Goal: Information Seeking & Learning: Learn about a topic

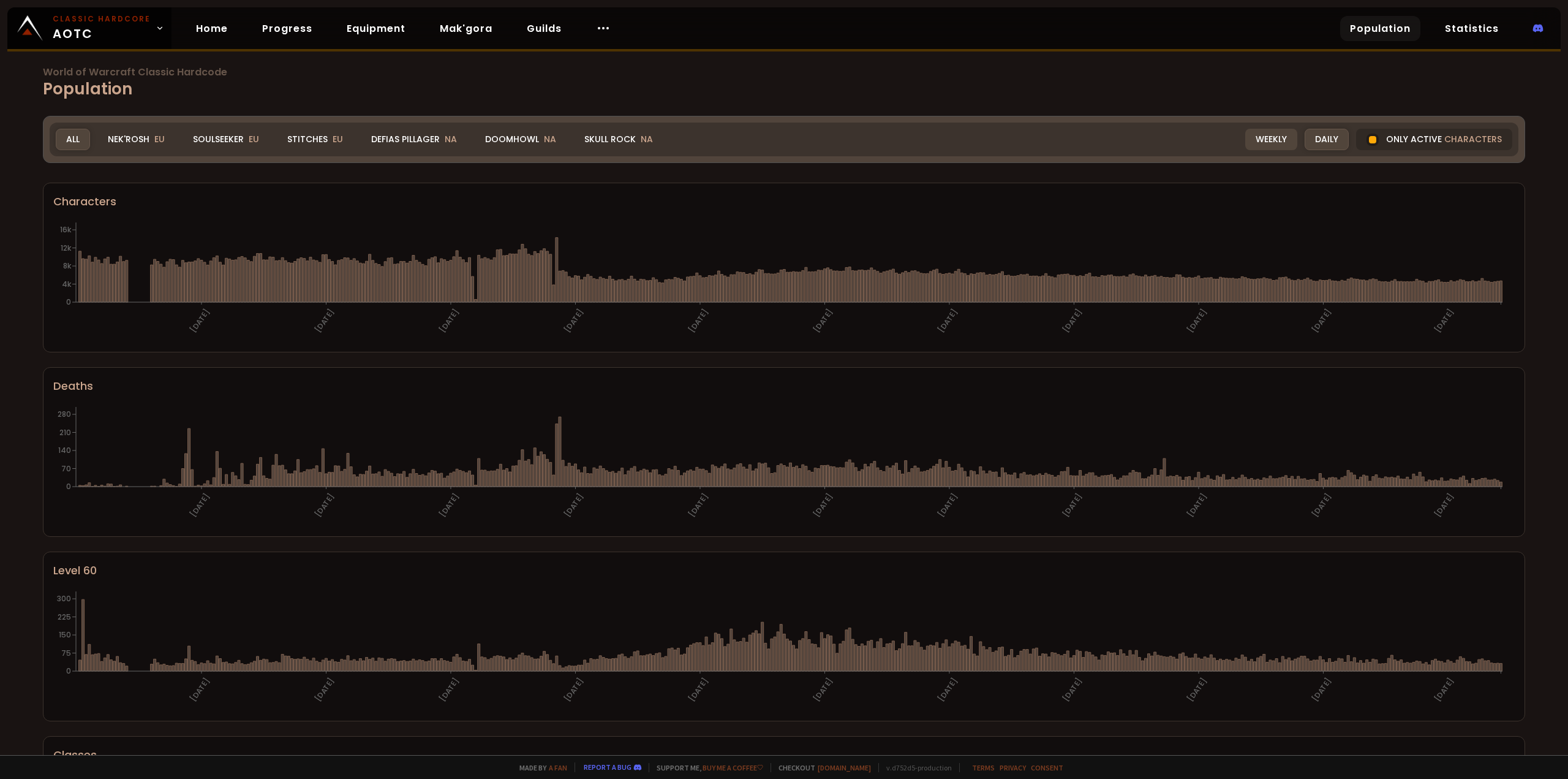
click at [1258, 135] on div "Weekly" at bounding box center [1271, 139] width 52 height 22
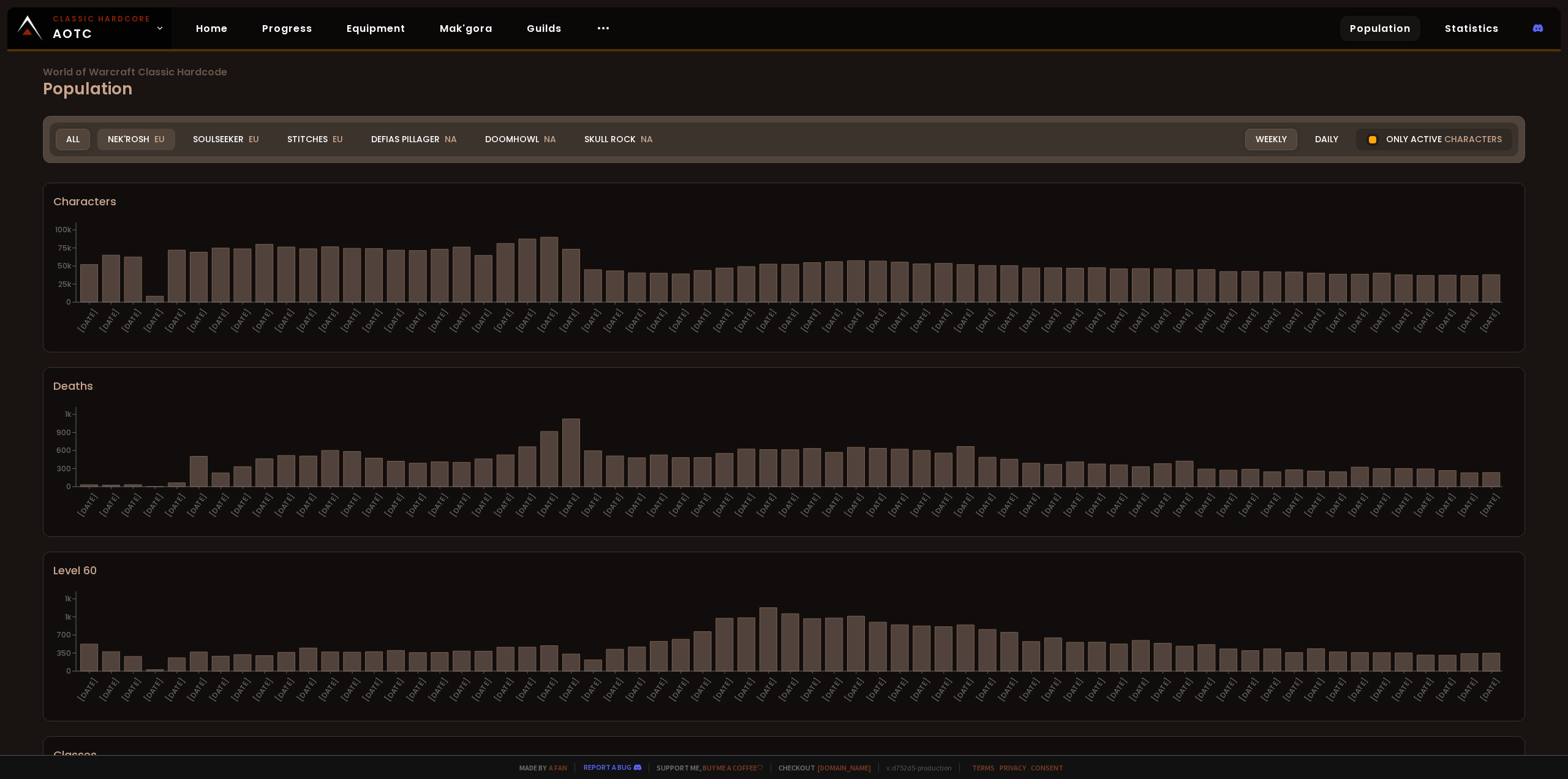
click at [118, 144] on div "Nek'Rosh EU" at bounding box center [137, 139] width 78 height 22
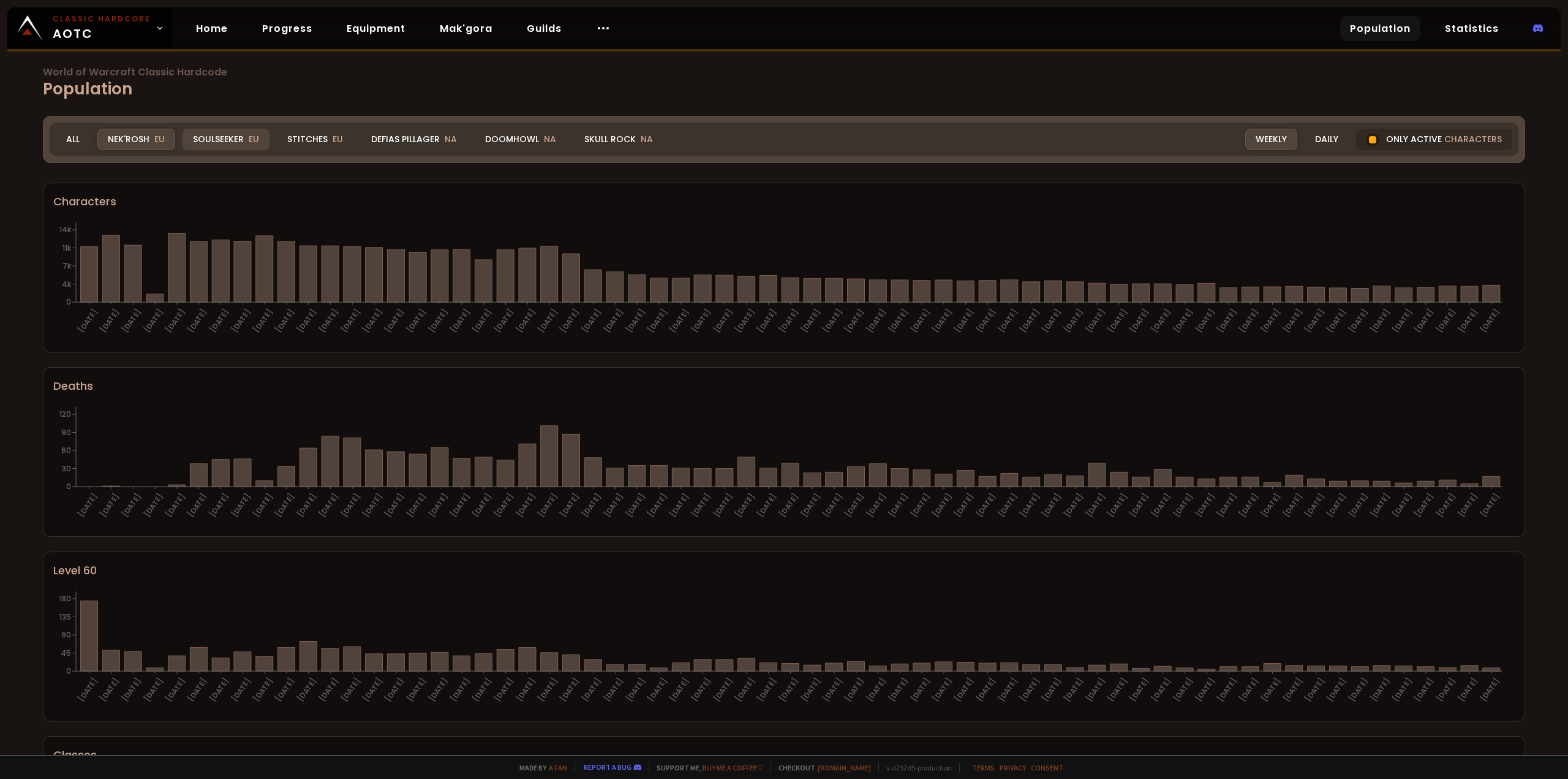
click at [219, 135] on div "Soulseeker EU" at bounding box center [225, 139] width 87 height 22
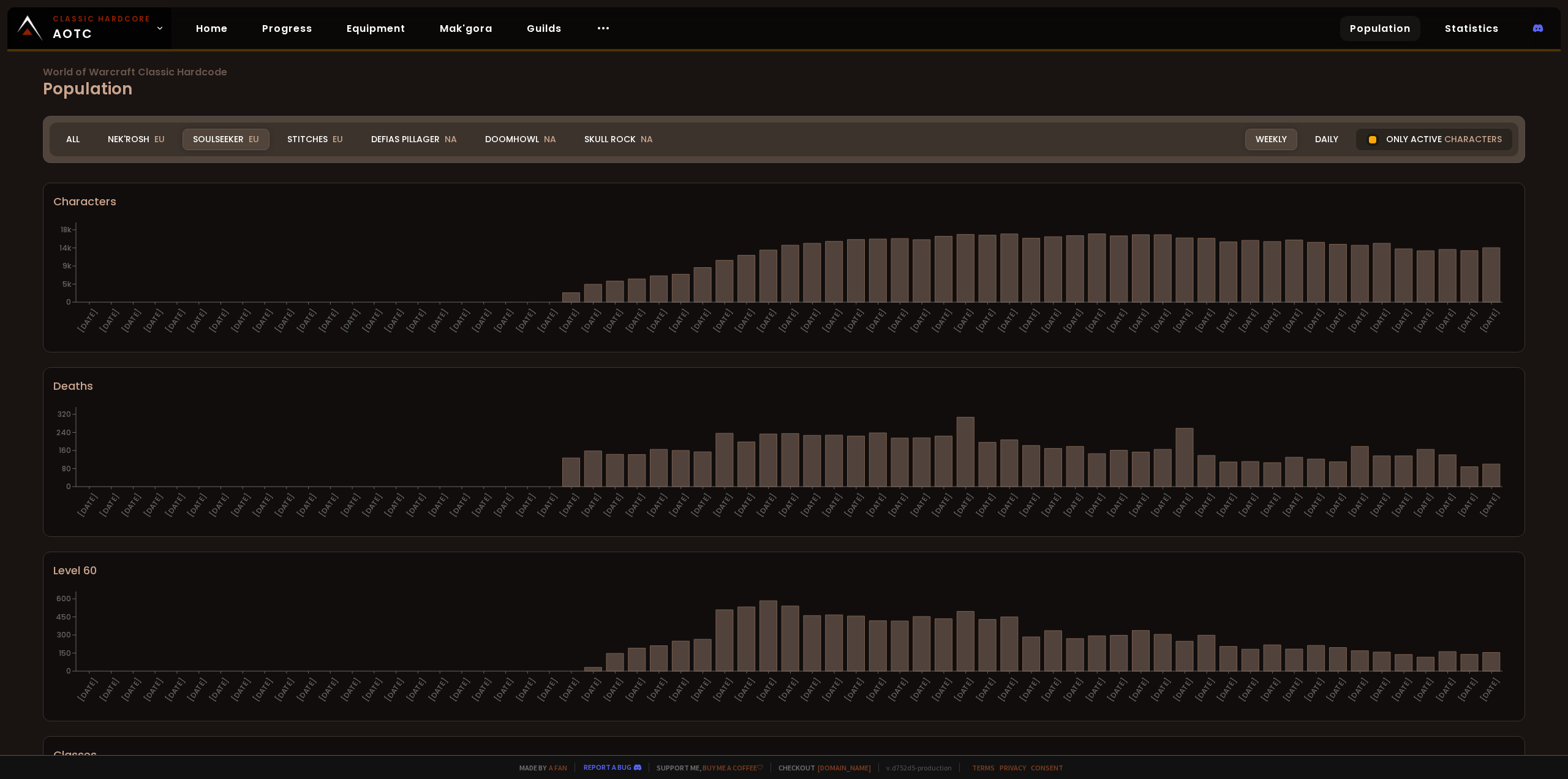
click at [1369, 141] on div at bounding box center [1373, 139] width 7 height 7
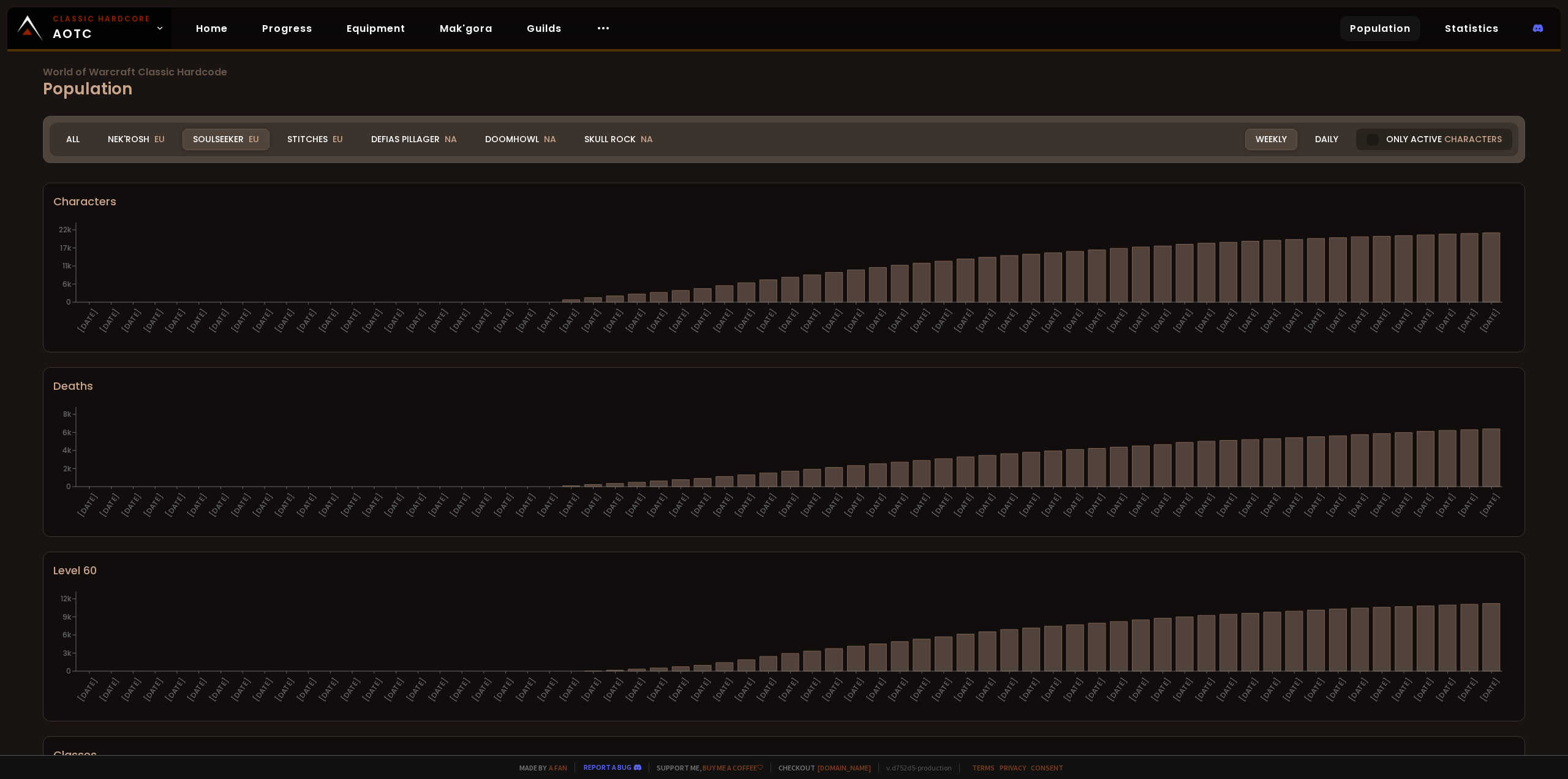
click at [1367, 141] on div at bounding box center [1373, 139] width 12 height 12
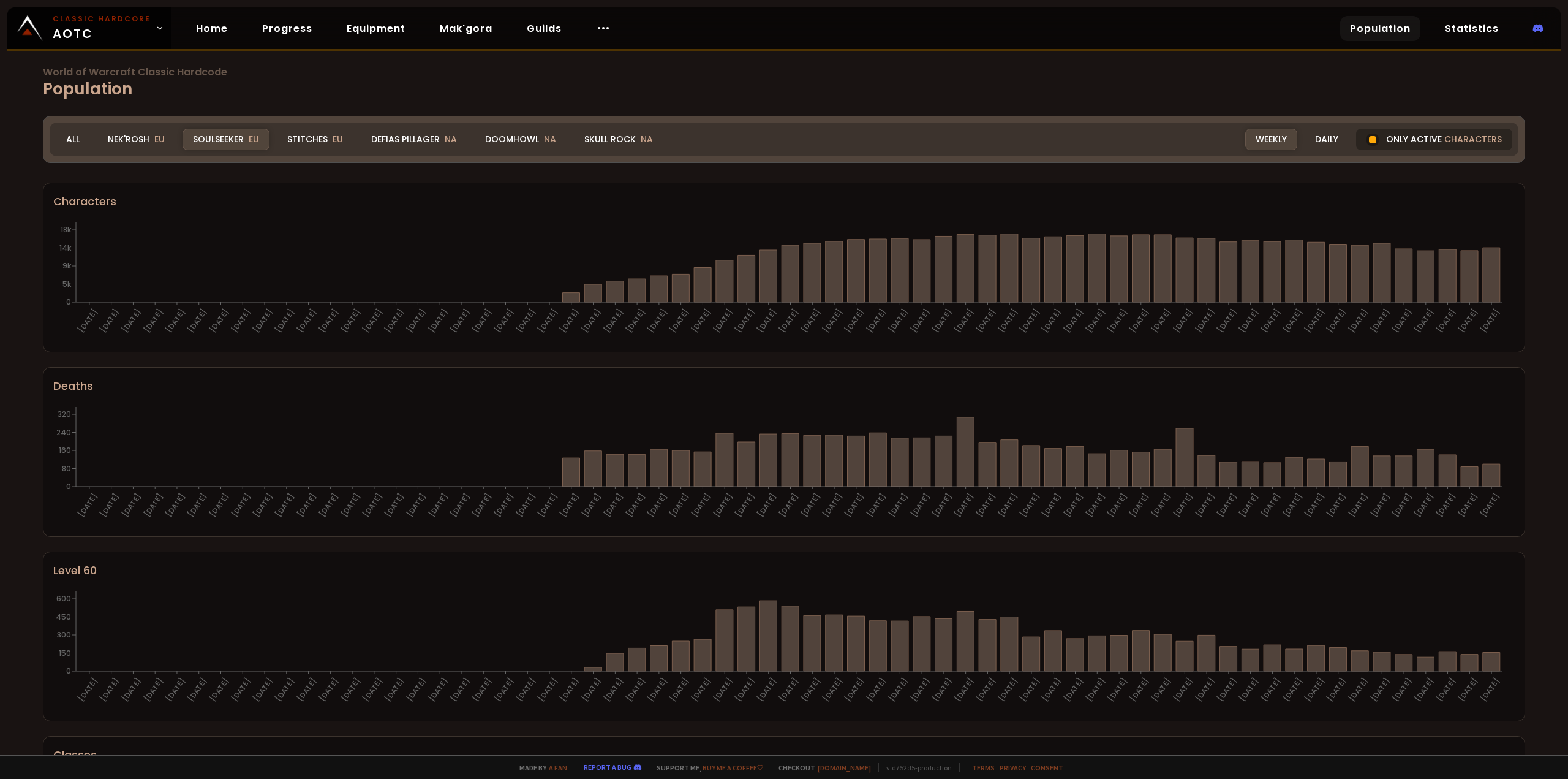
click at [1369, 141] on div at bounding box center [1373, 139] width 7 height 7
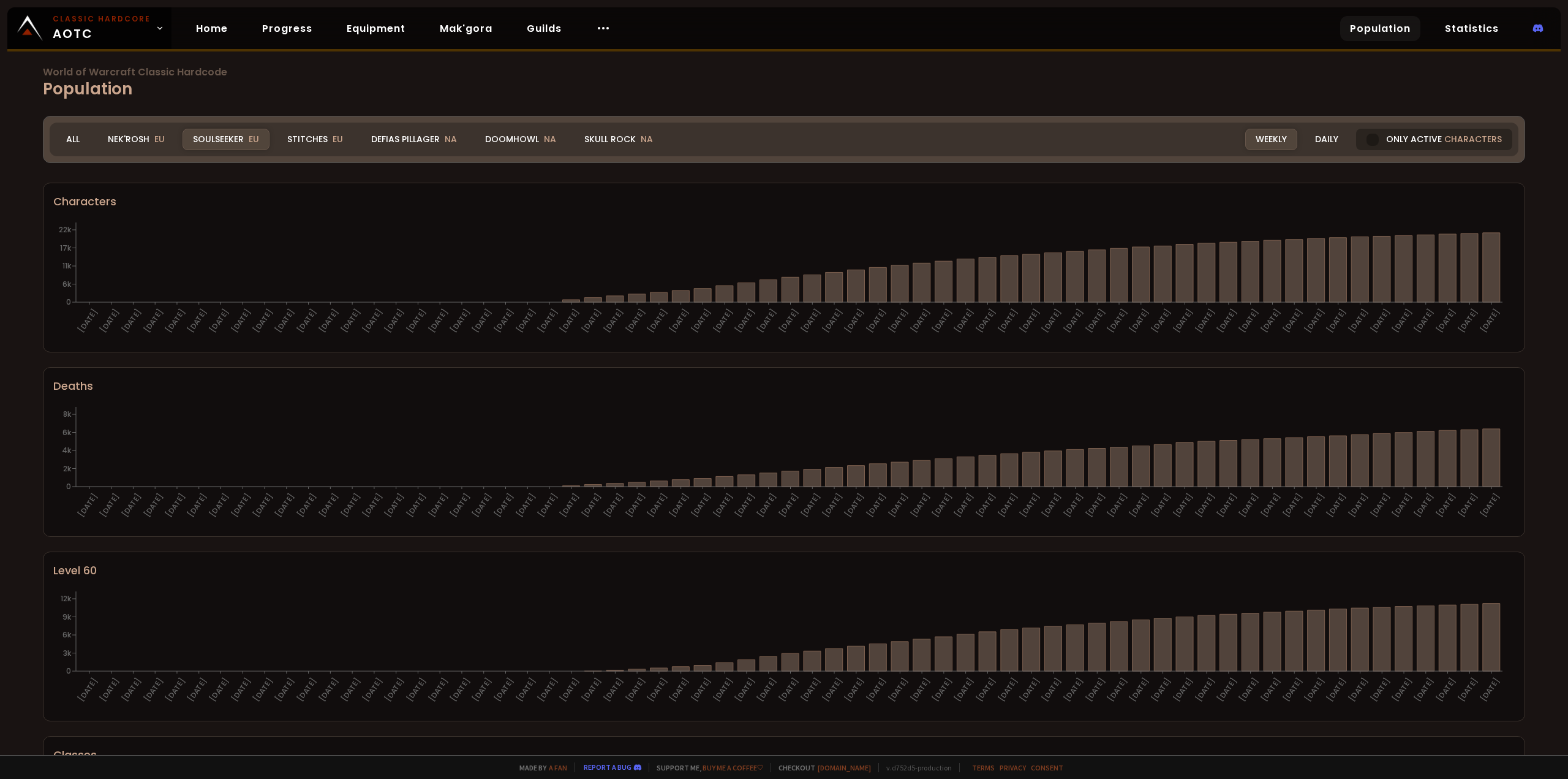
click at [1367, 141] on div at bounding box center [1373, 139] width 12 height 12
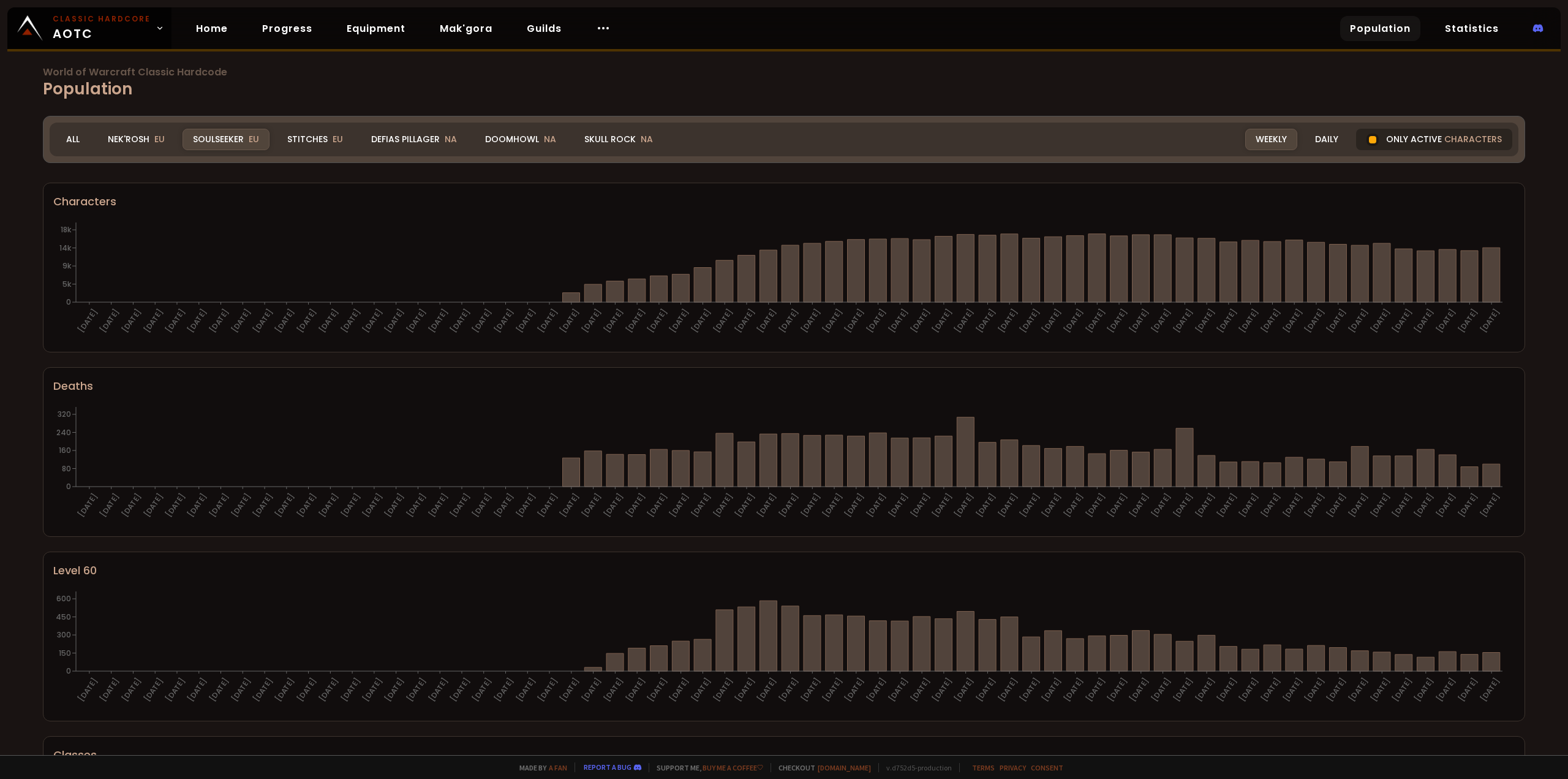
click at [1369, 141] on div at bounding box center [1373, 139] width 7 height 7
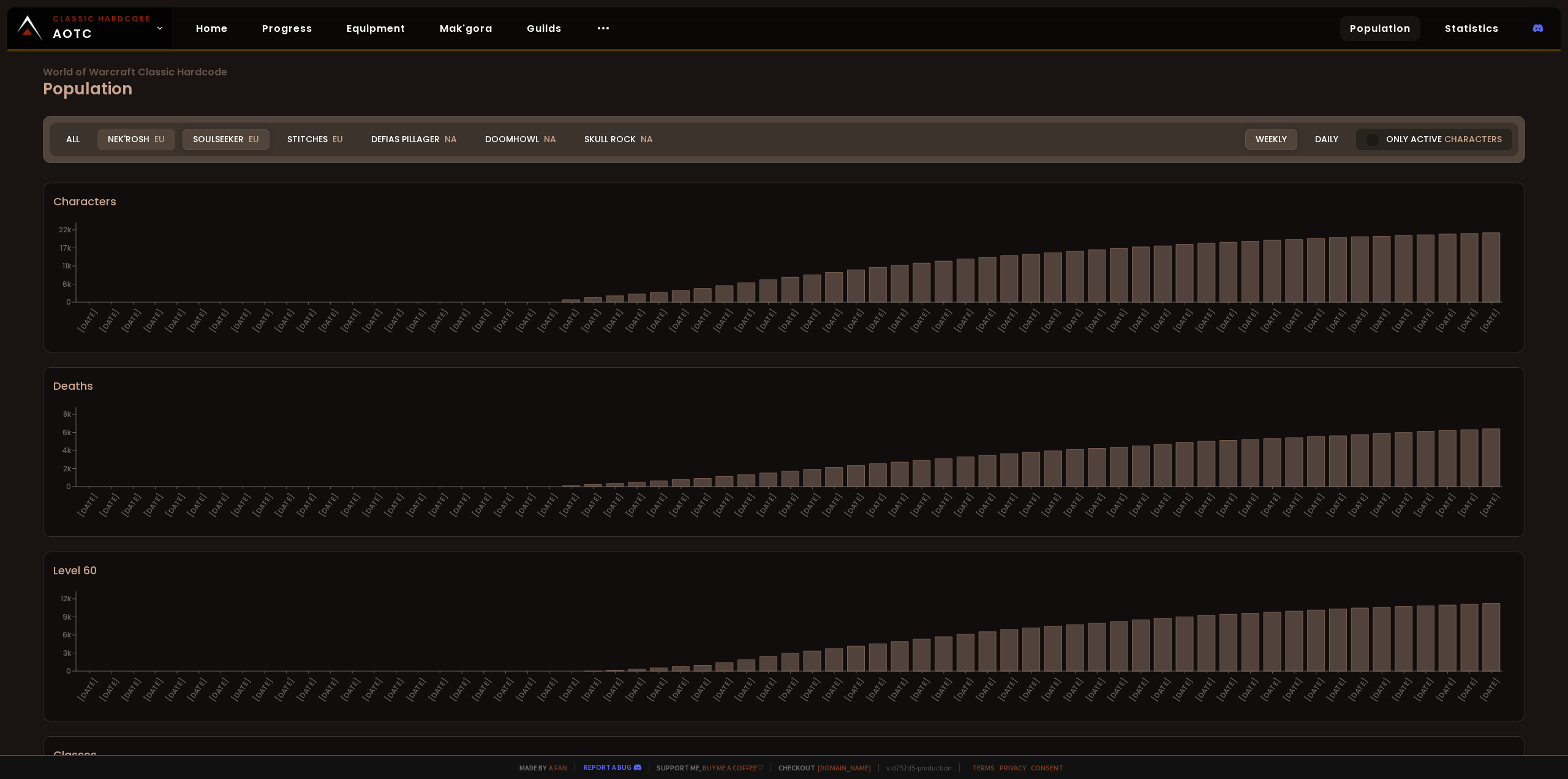
click at [129, 138] on div "Nek'Rosh EU" at bounding box center [137, 139] width 78 height 22
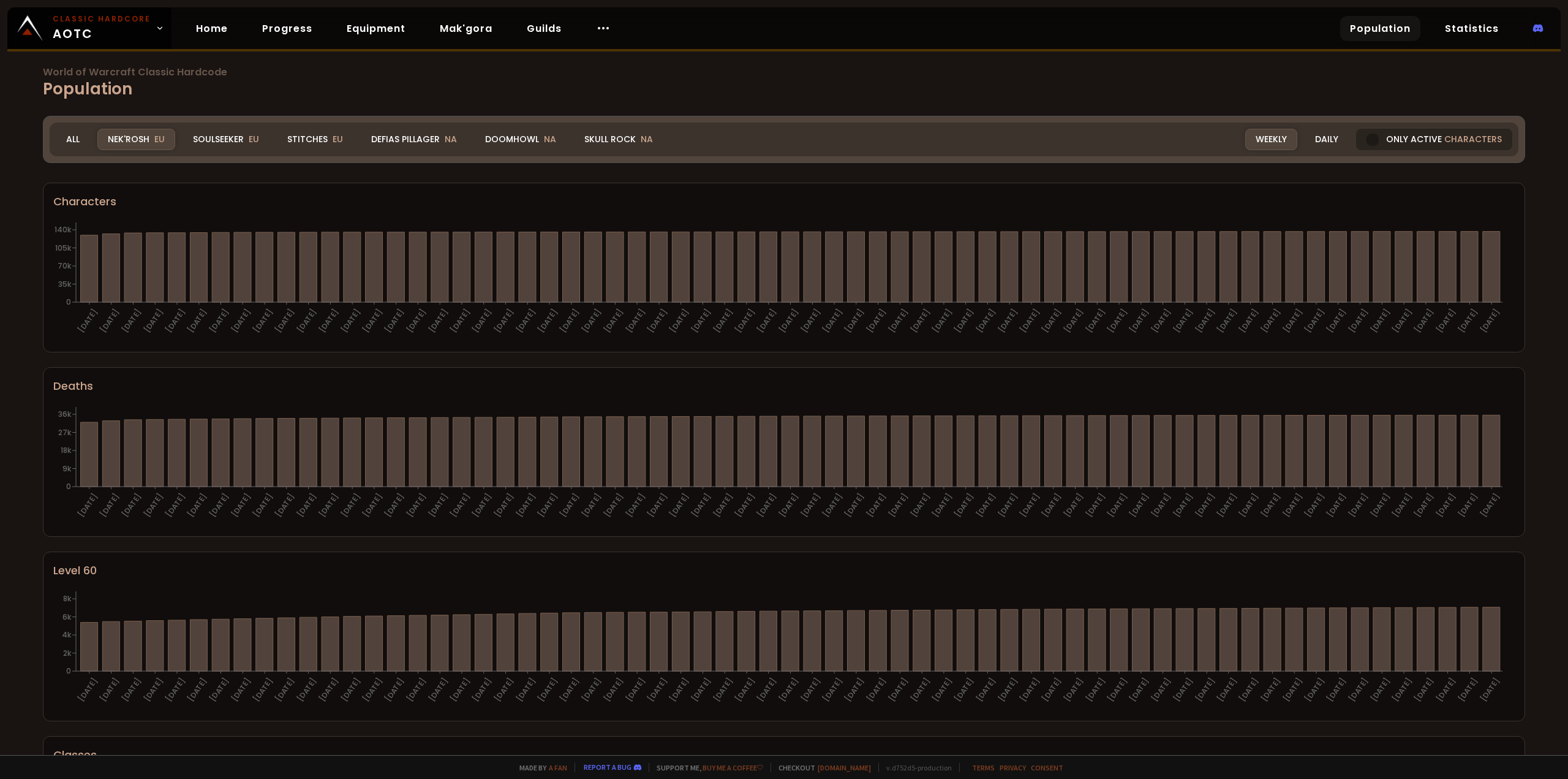
click at [1367, 139] on div at bounding box center [1373, 139] width 12 height 12
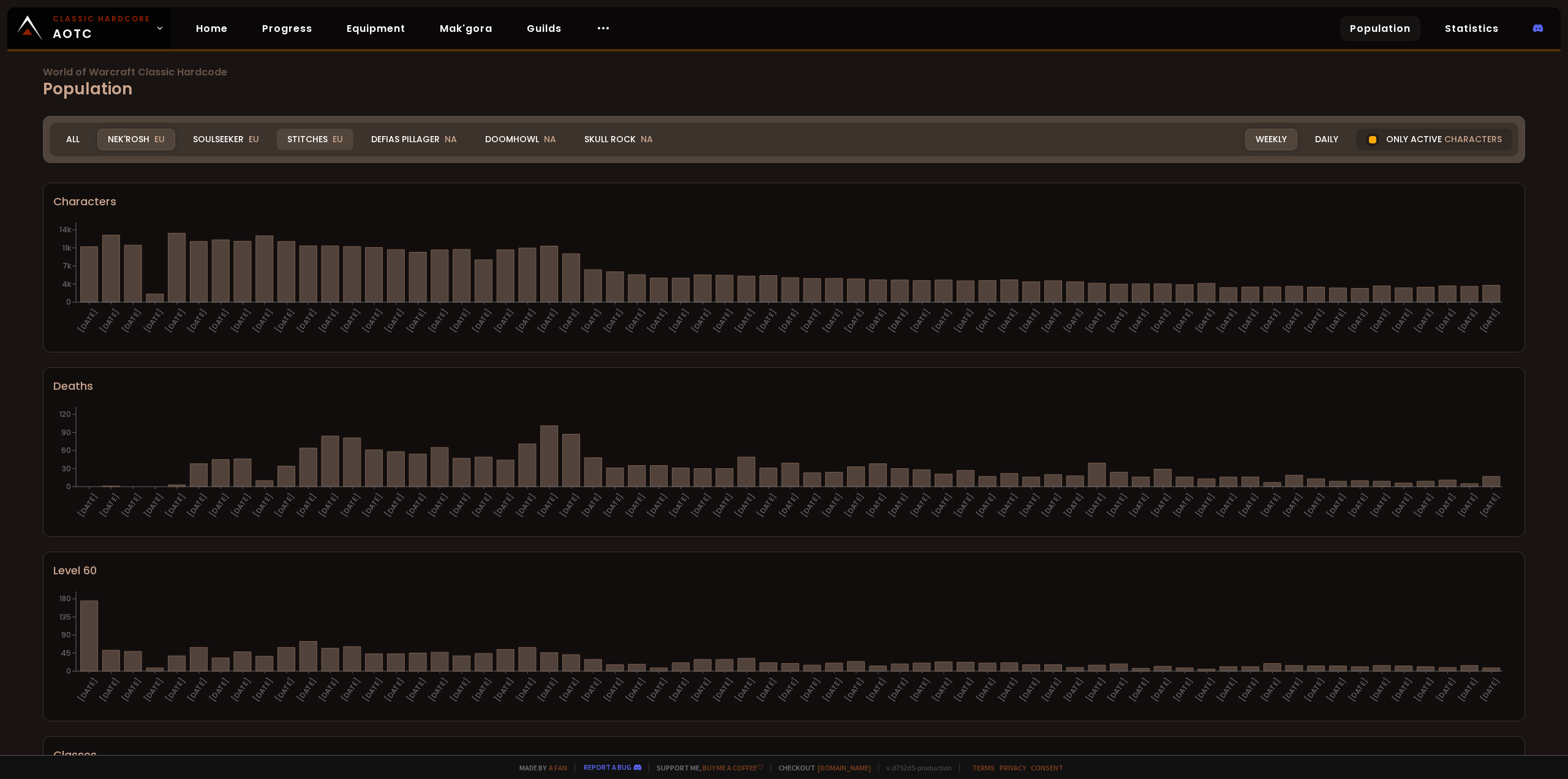
click at [297, 138] on div "Stitches EU" at bounding box center [315, 139] width 76 height 22
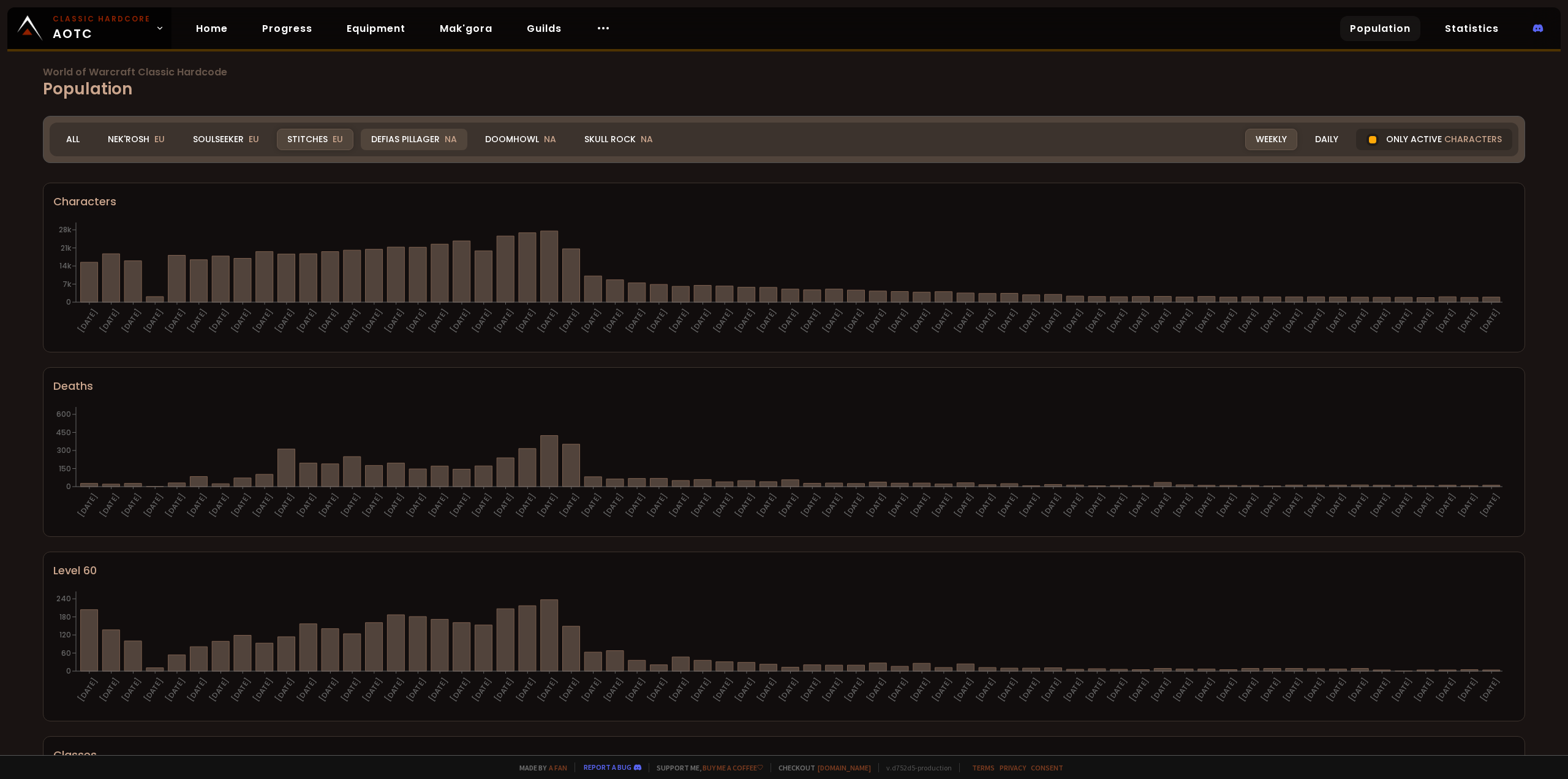
click at [423, 137] on div "Defias Pillager NA" at bounding box center [414, 139] width 107 height 22
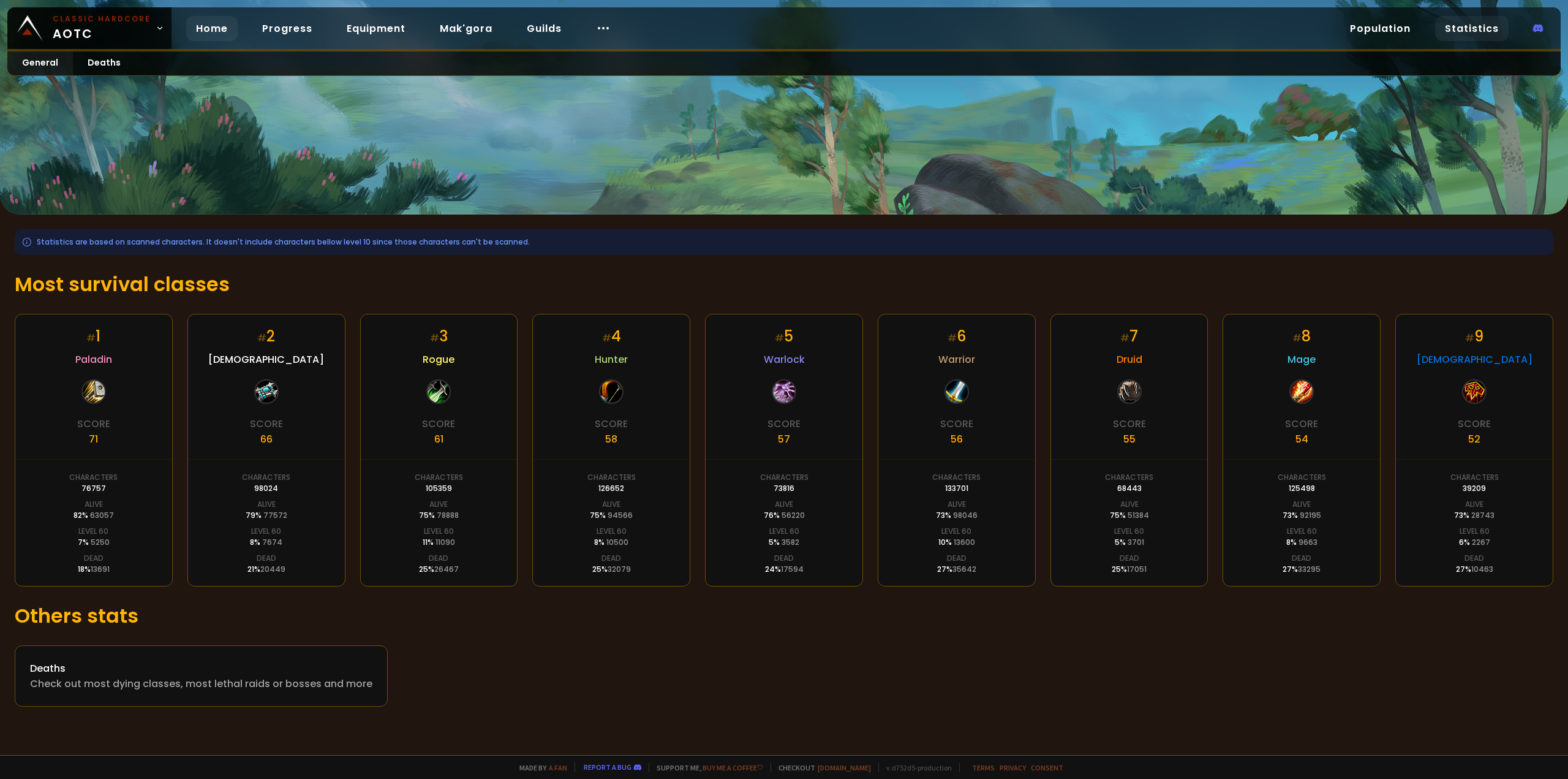
click at [215, 26] on link "Home" at bounding box center [212, 28] width 51 height 25
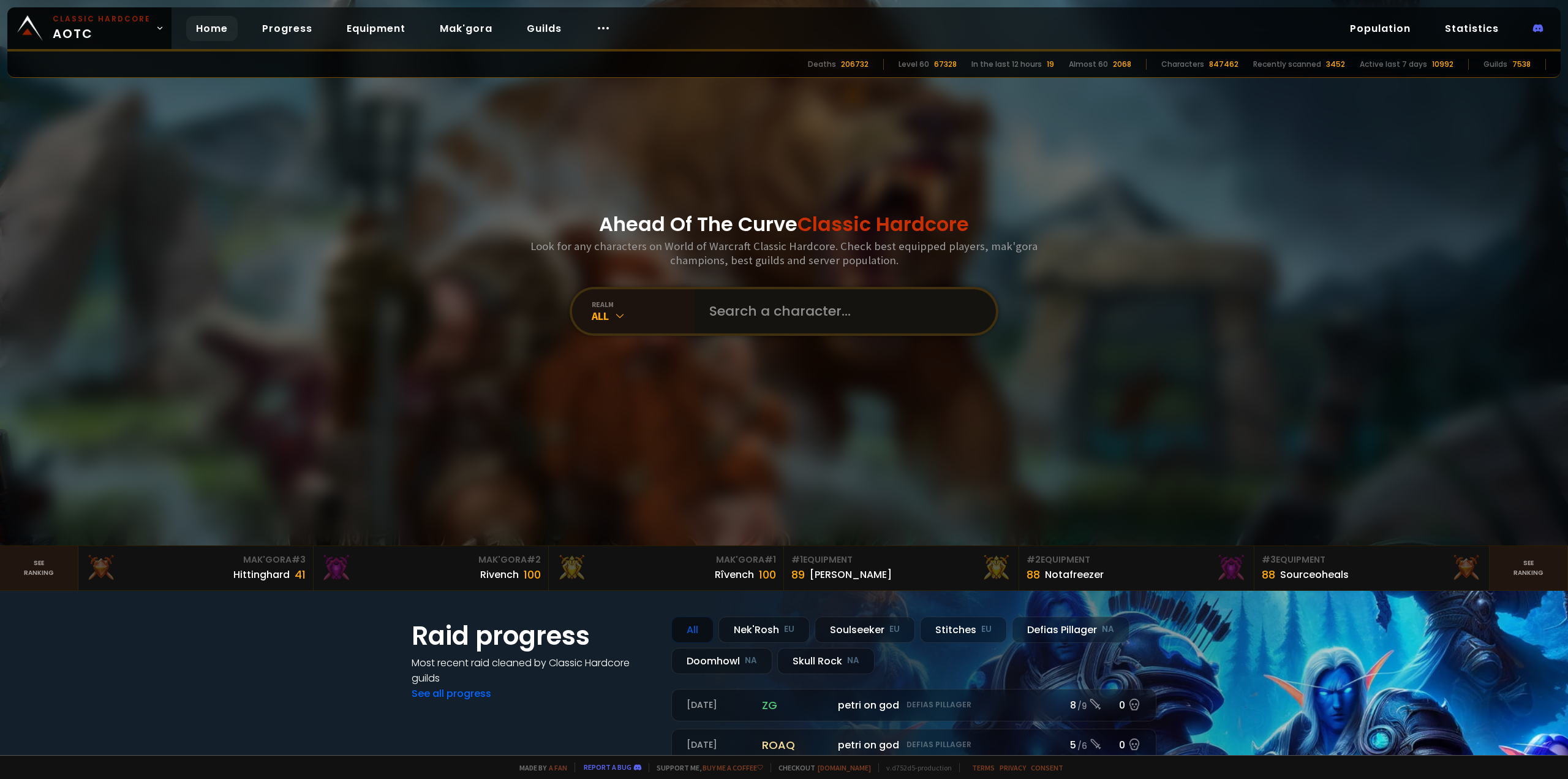
click at [749, 307] on input "text" at bounding box center [841, 311] width 279 height 44
type input "R"
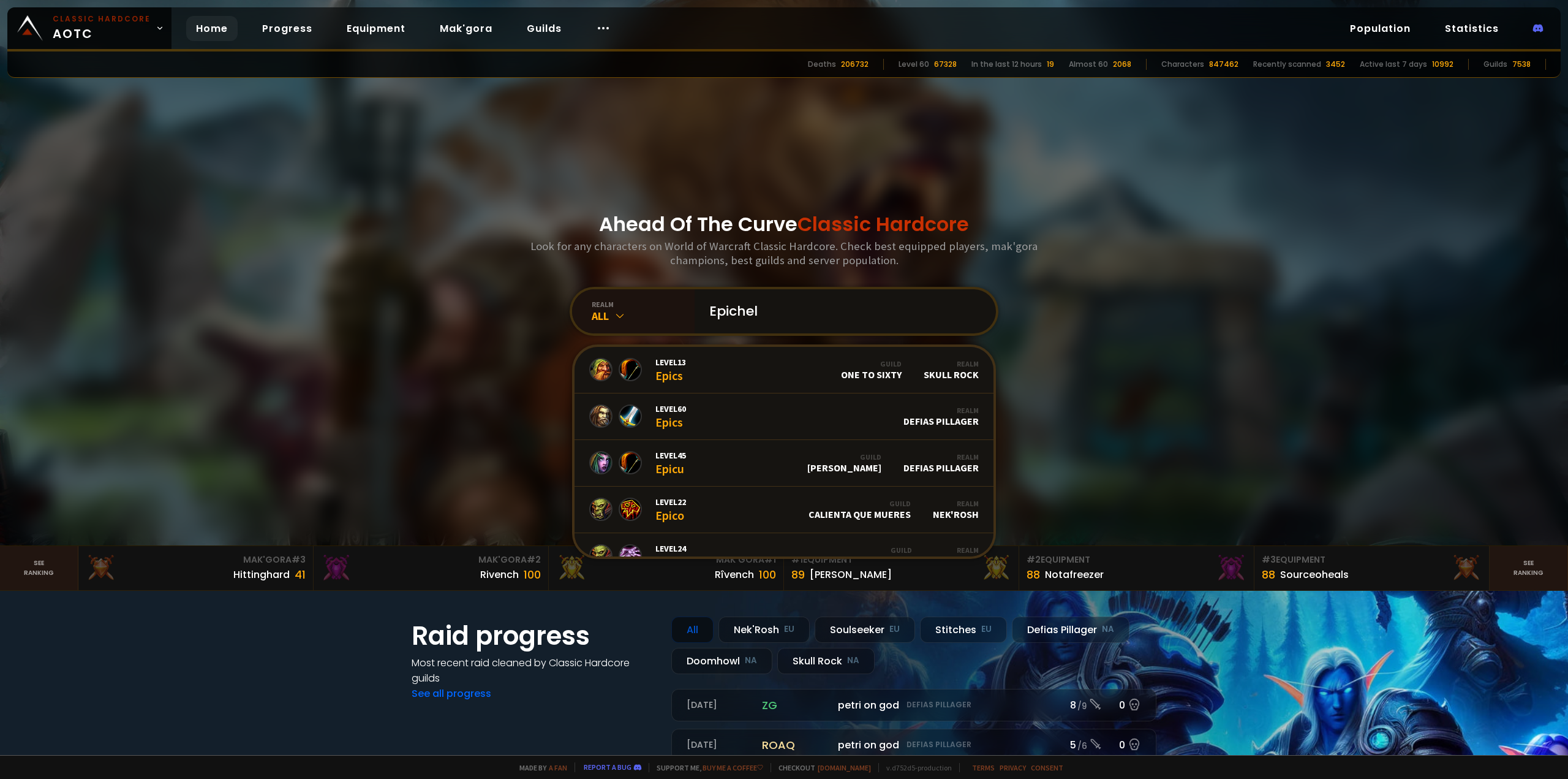
type input "Epicheld"
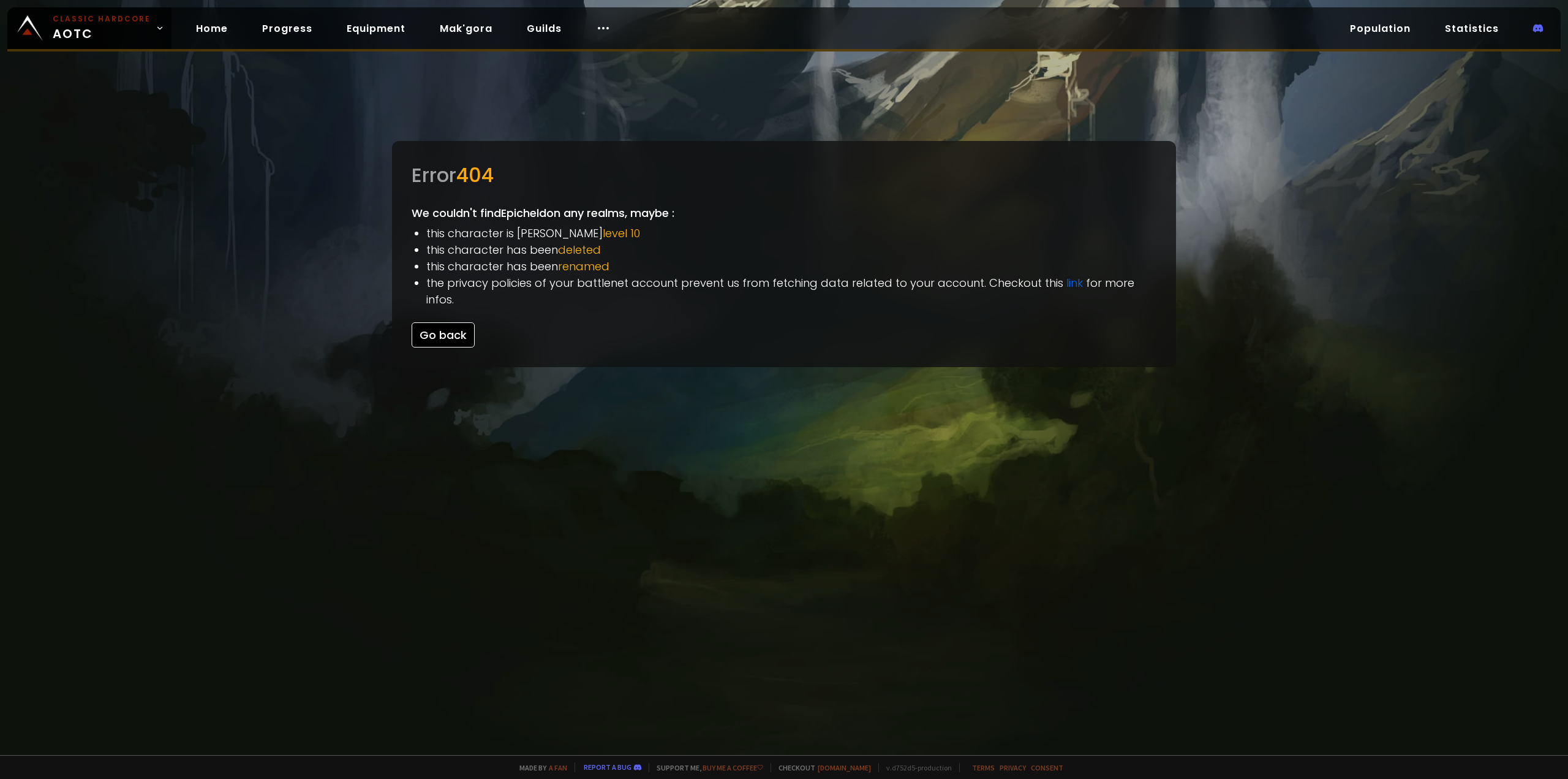
click at [433, 322] on button "Go back" at bounding box center [443, 335] width 63 height 25
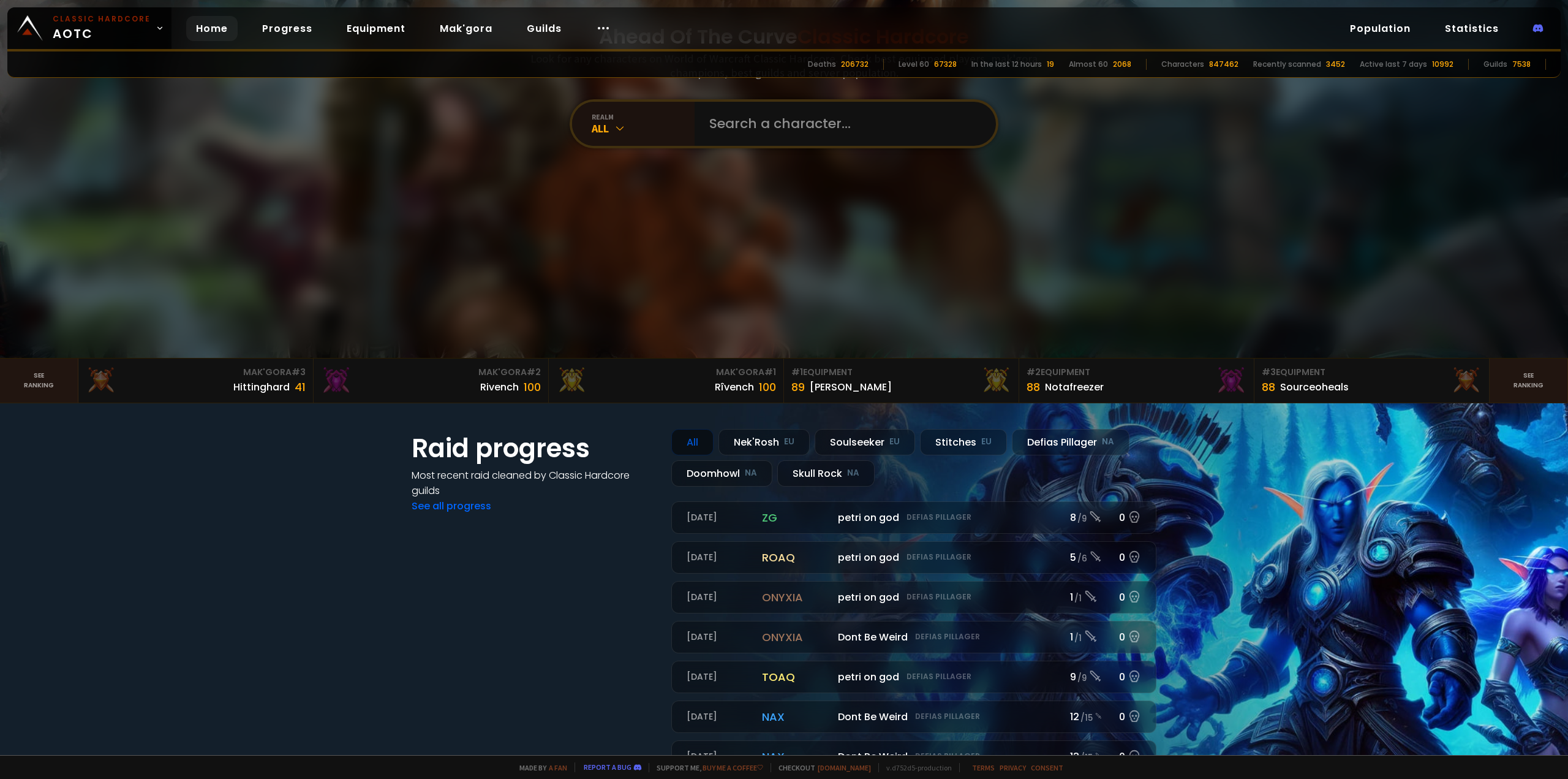
scroll to position [245, 0]
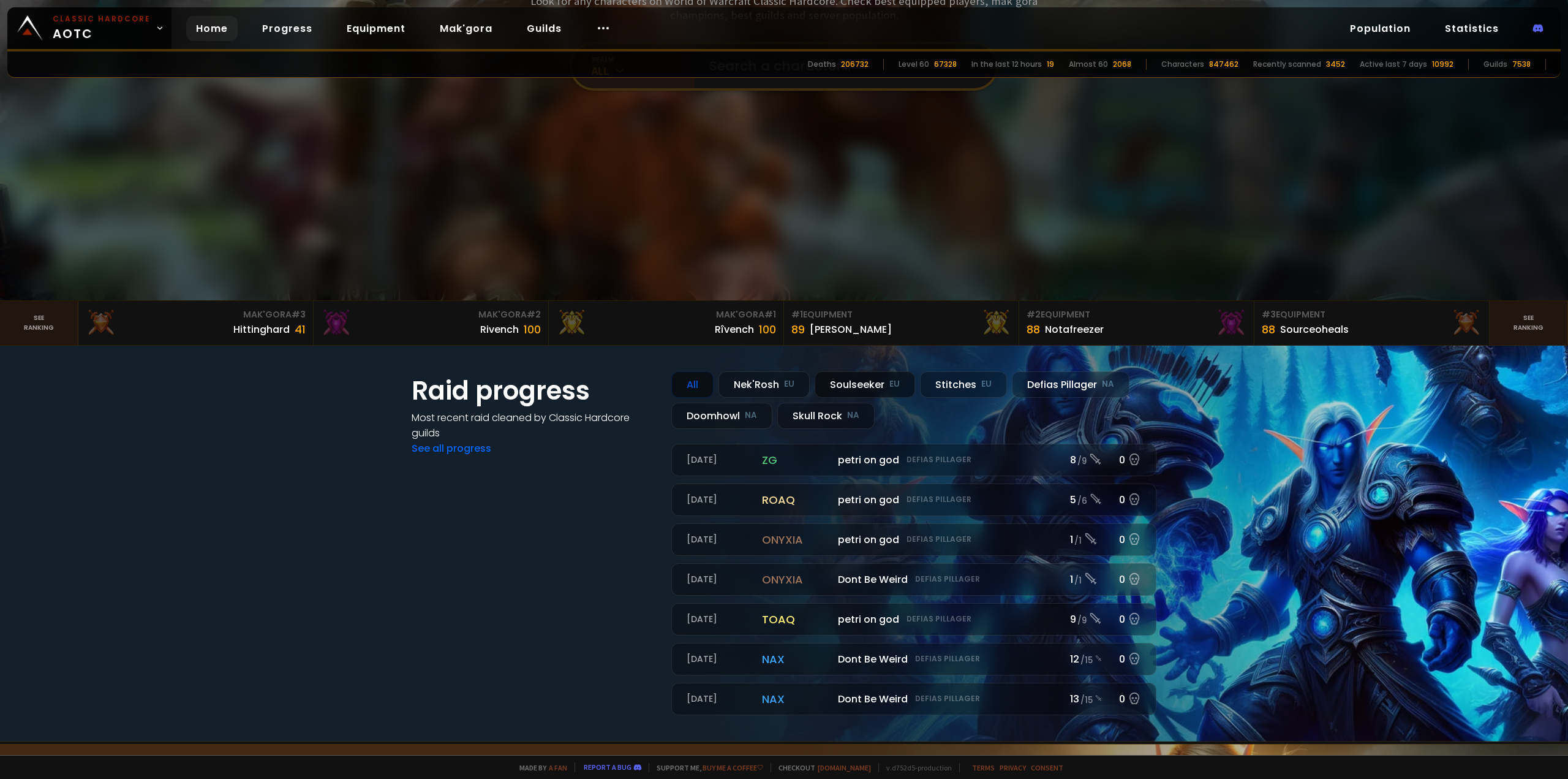
click at [890, 382] on small "EU" at bounding box center [895, 384] width 11 height 12
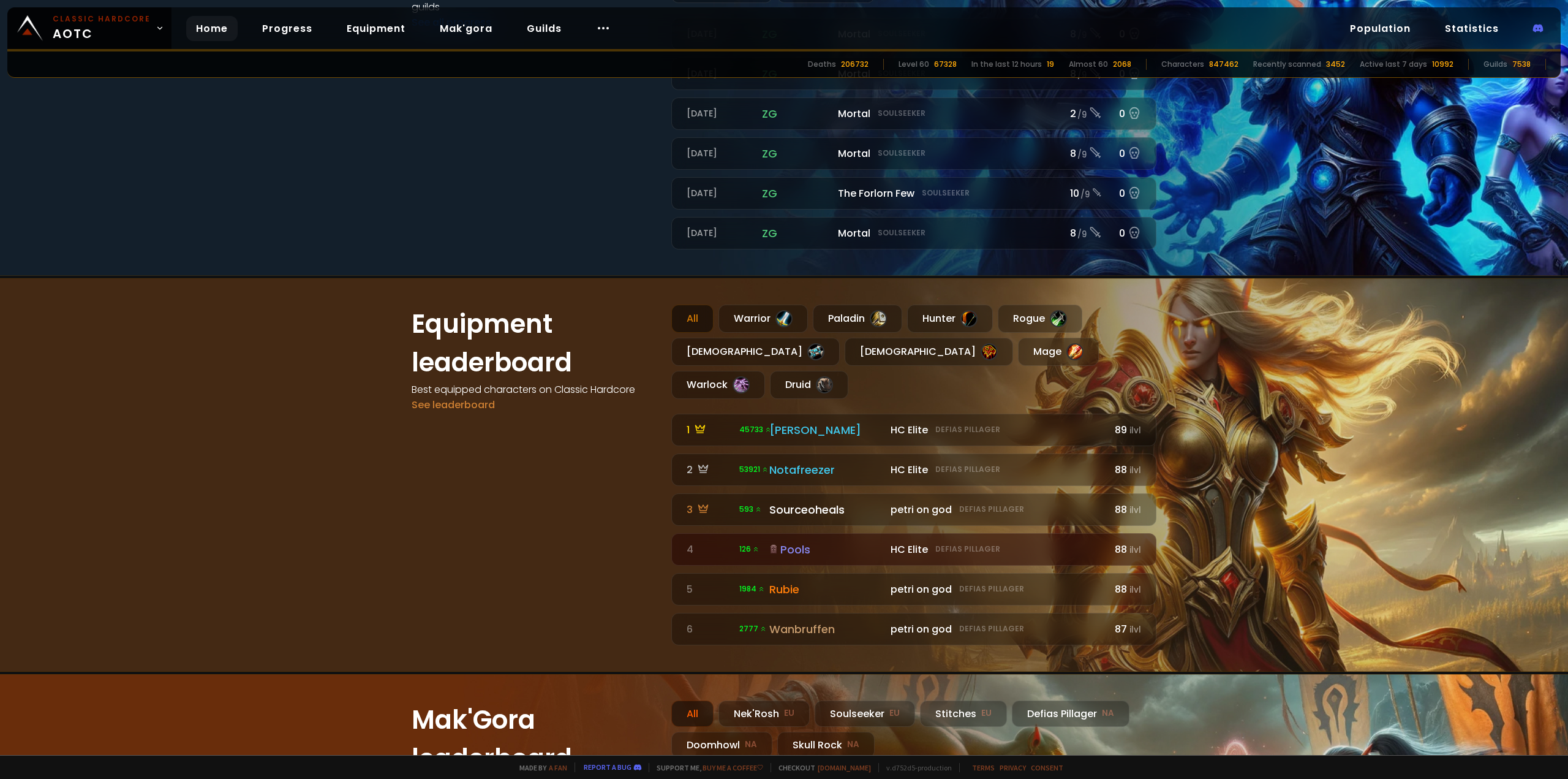
scroll to position [674, 0]
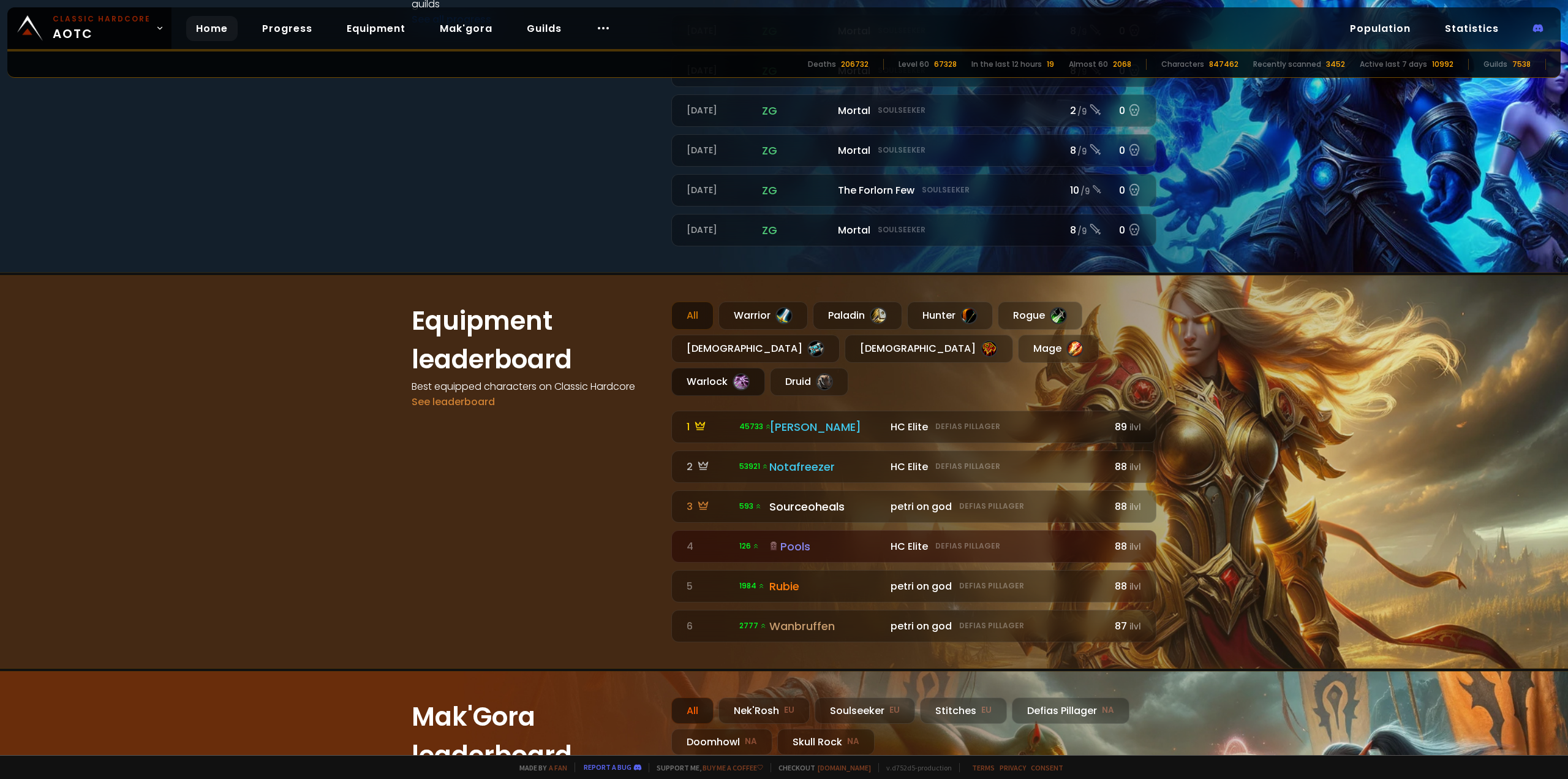
click at [765, 368] on div "Warlock" at bounding box center [717, 382] width 94 height 28
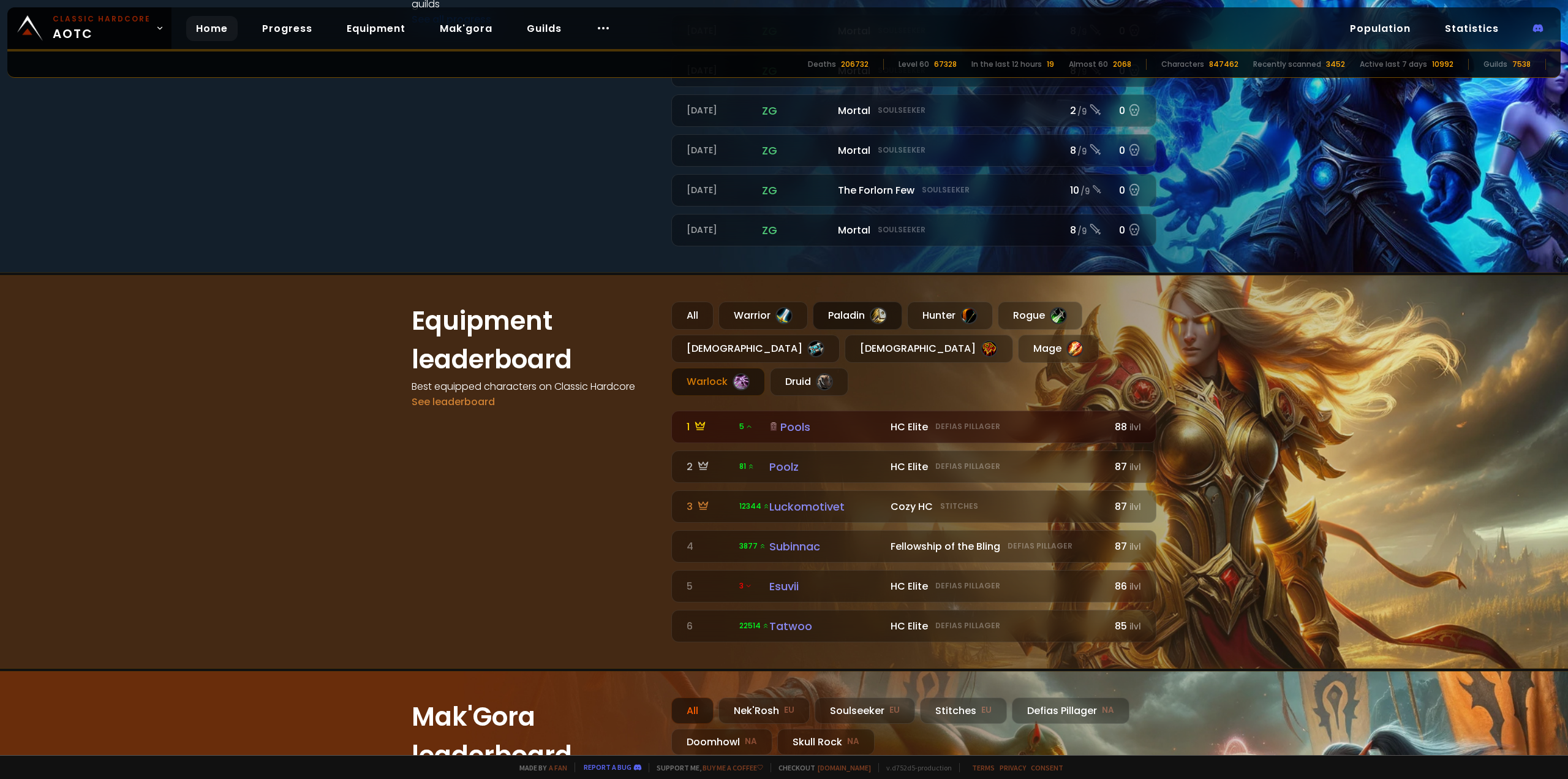
click at [864, 319] on div "Paladin" at bounding box center [857, 316] width 89 height 28
click at [673, 303] on div "All" at bounding box center [692, 316] width 42 height 28
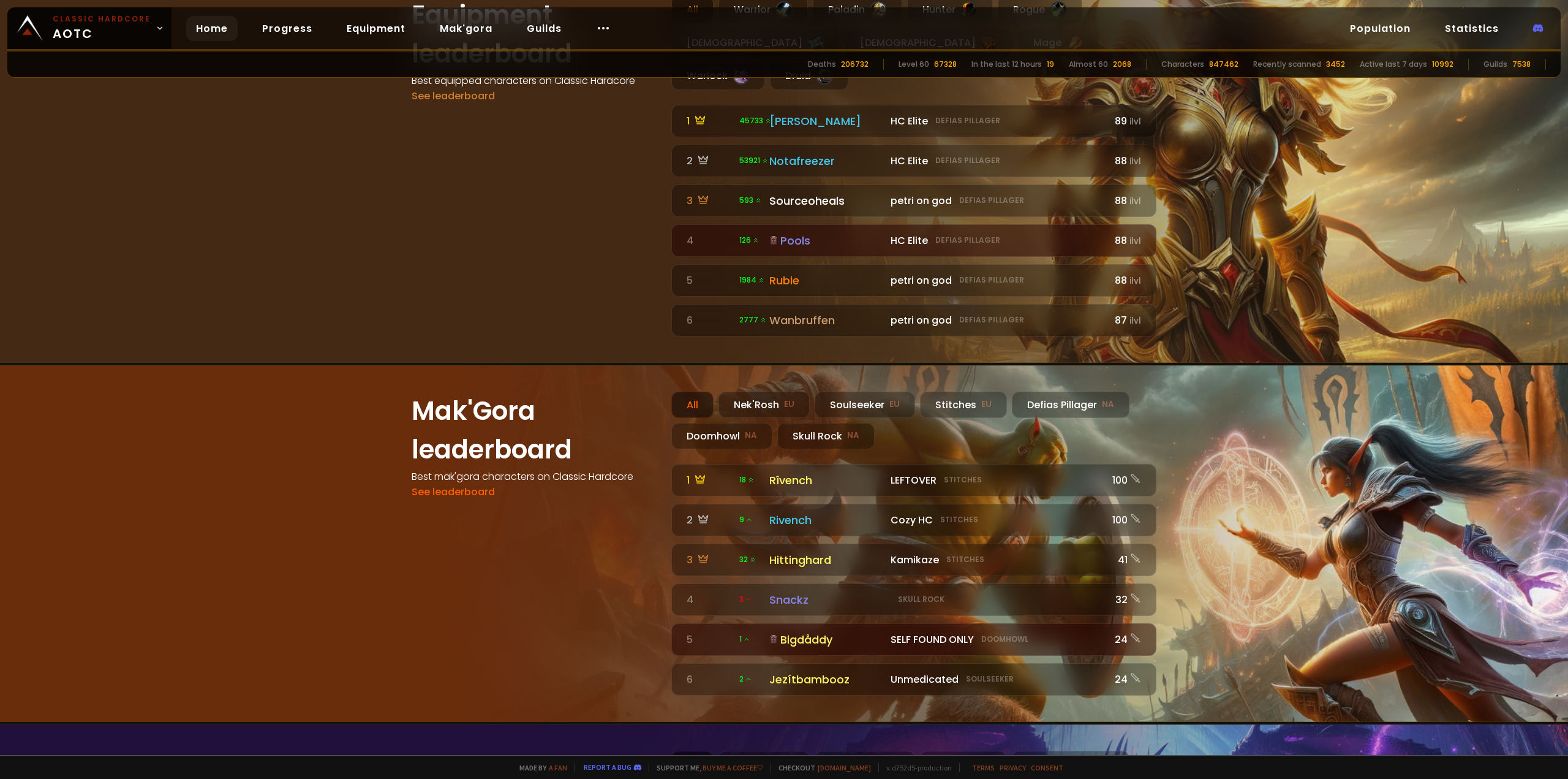
scroll to position [1042, 0]
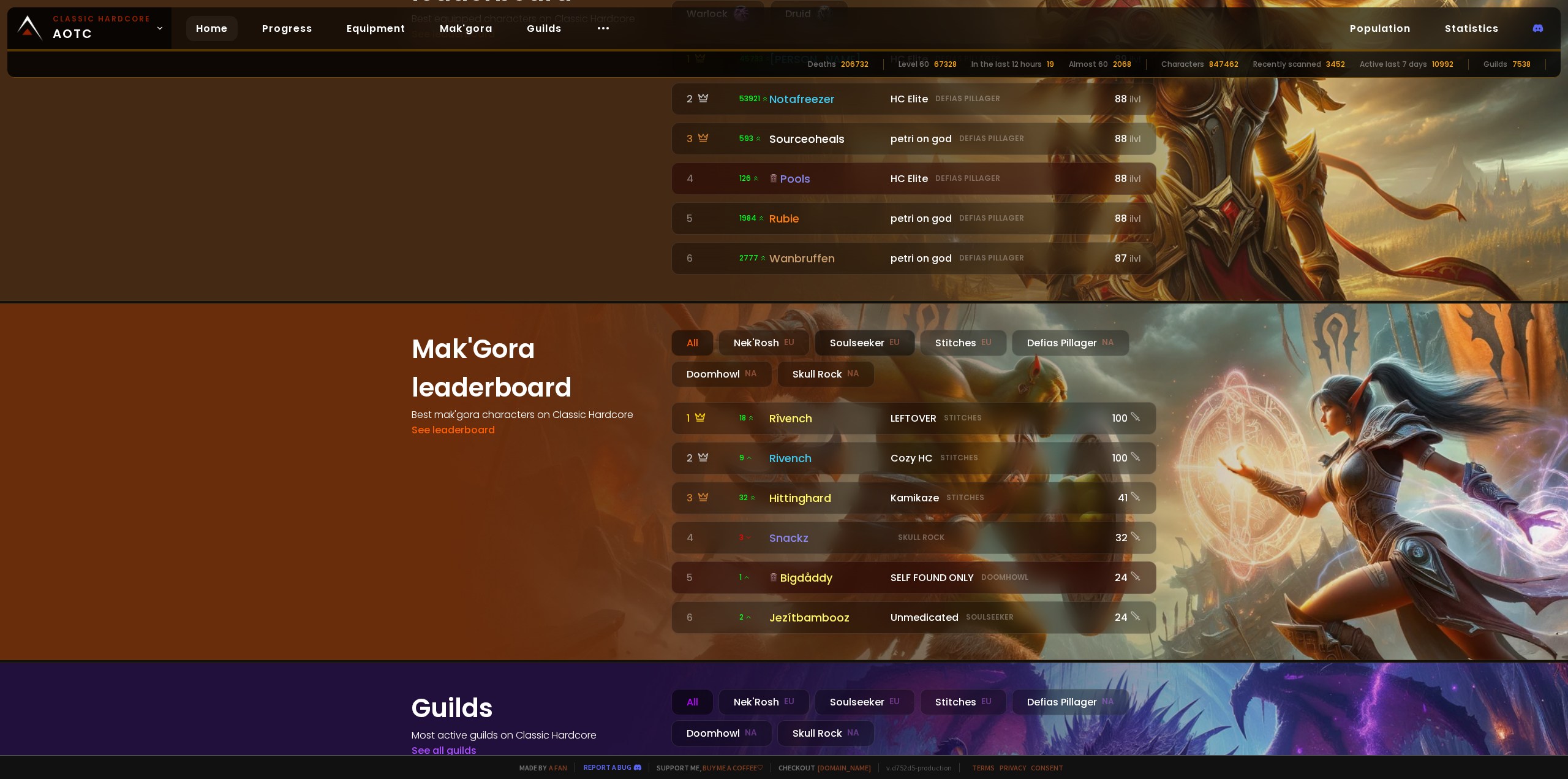
click at [847, 330] on div "Soulseeker EU" at bounding box center [864, 343] width 100 height 27
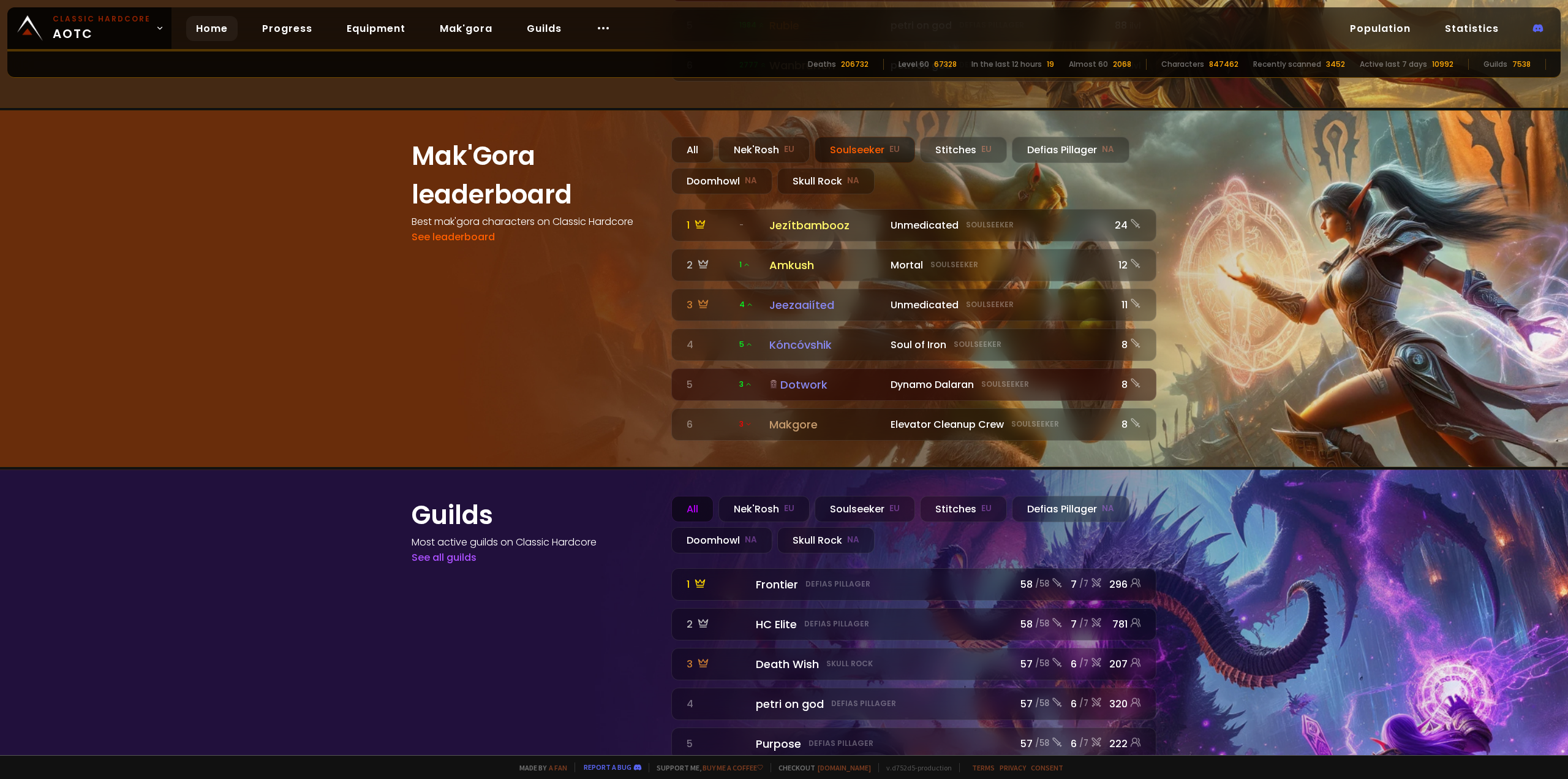
scroll to position [1253, 0]
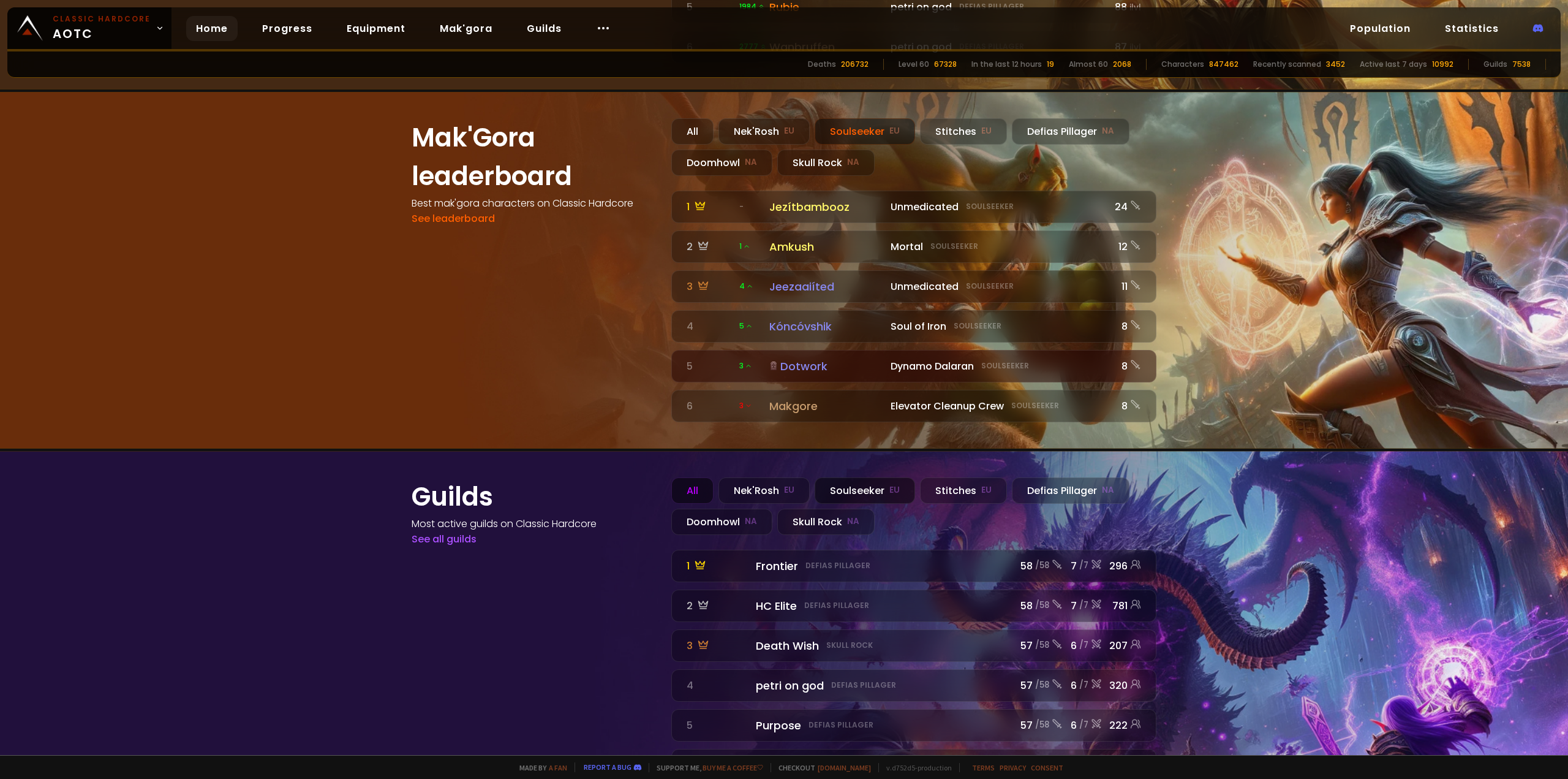
click at [858, 477] on div "Soulseeker EU" at bounding box center [864, 491] width 100 height 27
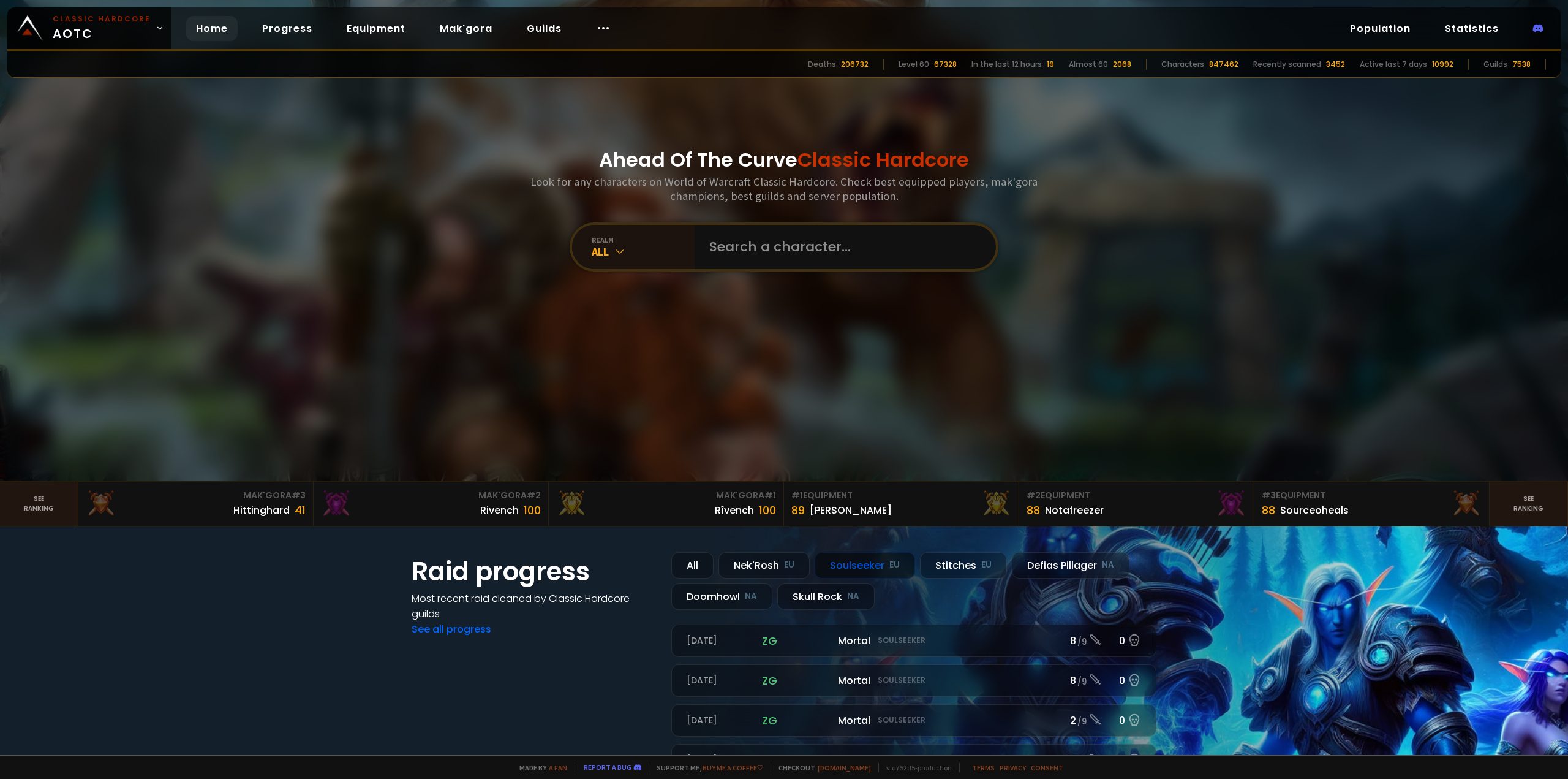
scroll to position [0, 0]
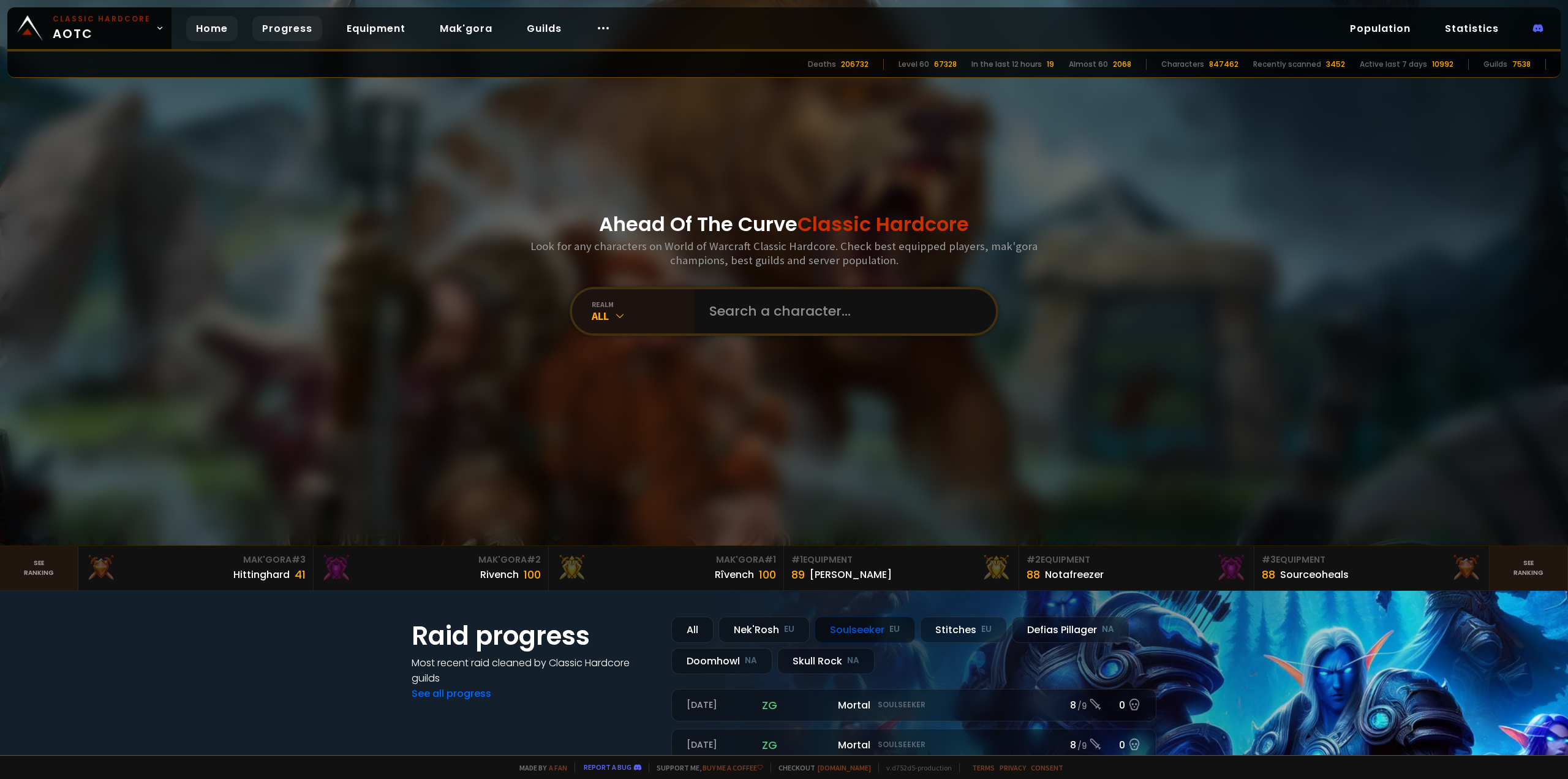
click at [269, 25] on link "Progress" at bounding box center [287, 28] width 70 height 25
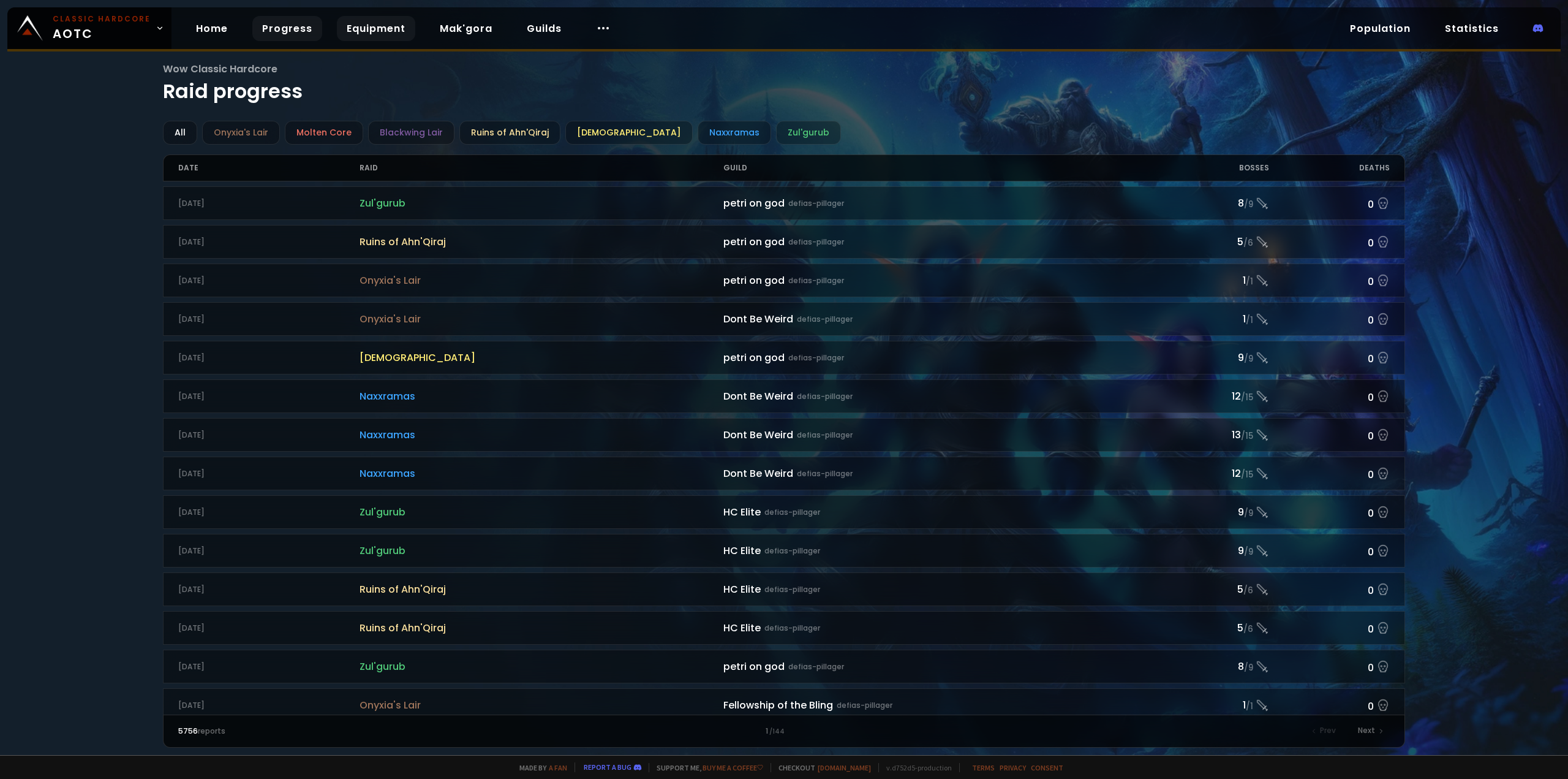
click at [389, 23] on link "Equipment" at bounding box center [376, 28] width 79 height 25
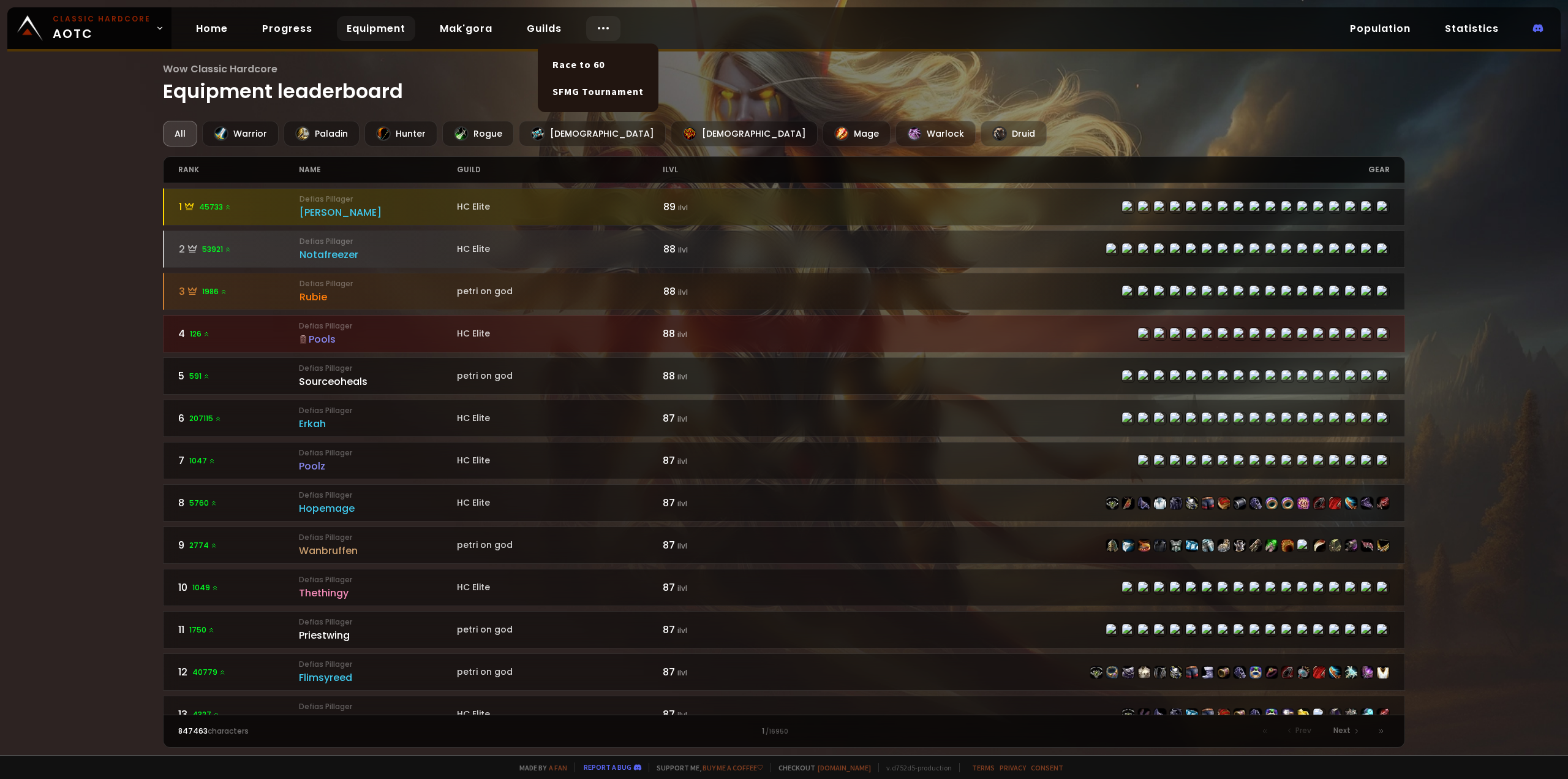
click at [597, 25] on icon at bounding box center [603, 28] width 15 height 15
click at [608, 62] on link "Race to 60" at bounding box center [598, 64] width 106 height 27
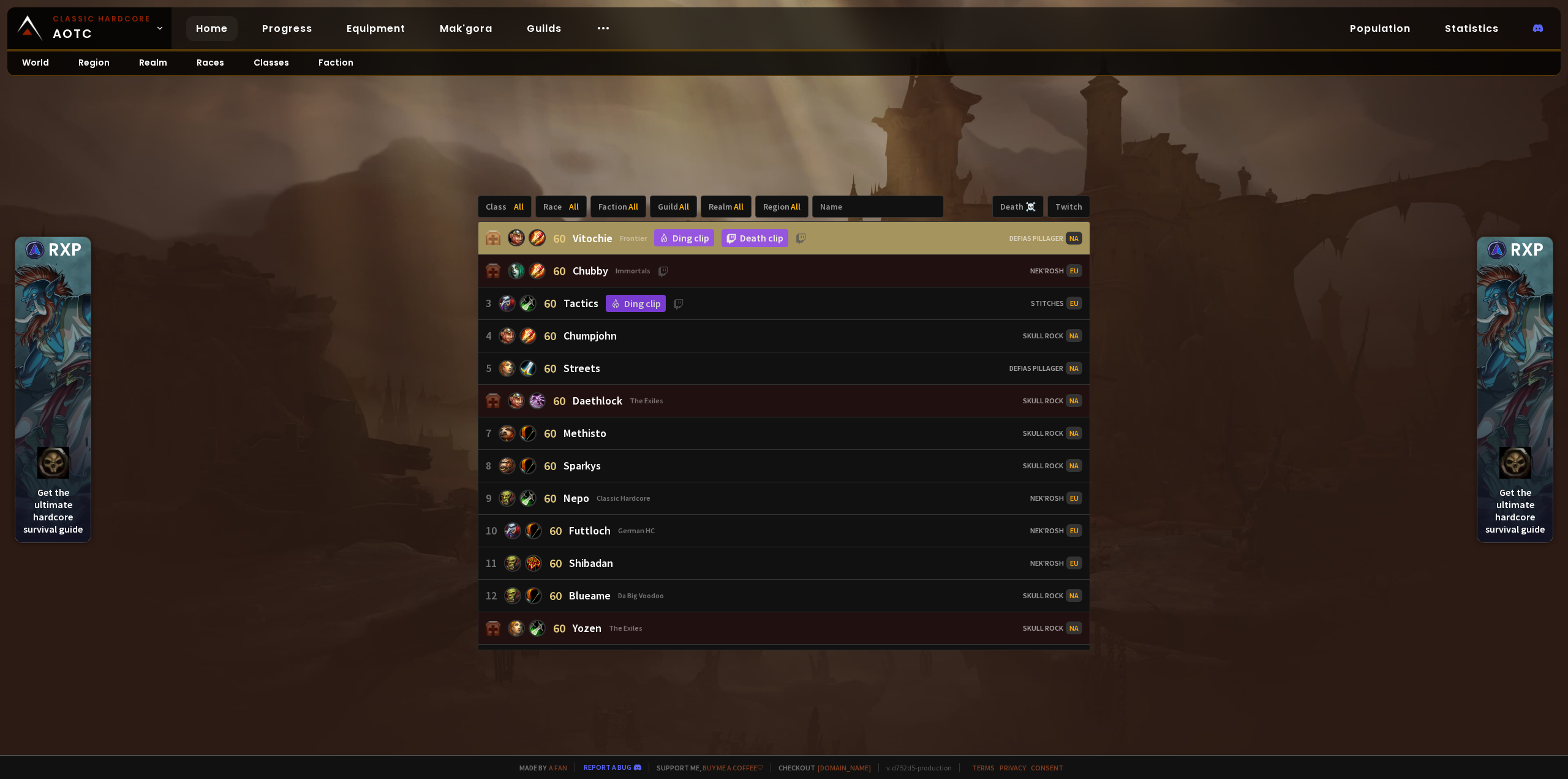
click at [208, 29] on link "Home" at bounding box center [212, 28] width 51 height 25
